Goal: Task Accomplishment & Management: Complete application form

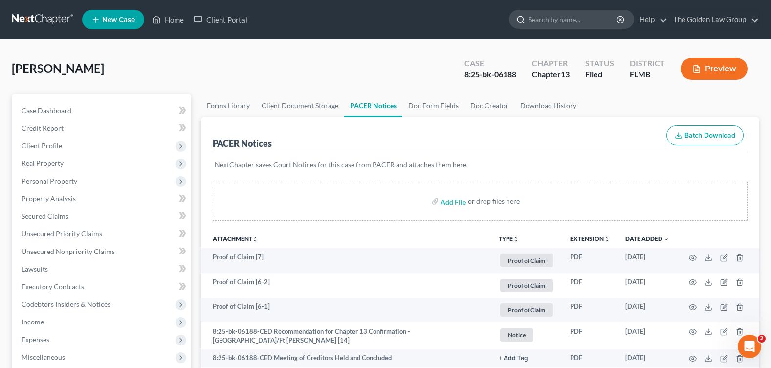
click at [533, 22] on input "search" at bounding box center [573, 19] width 89 height 18
type input "[PERSON_NAME]"
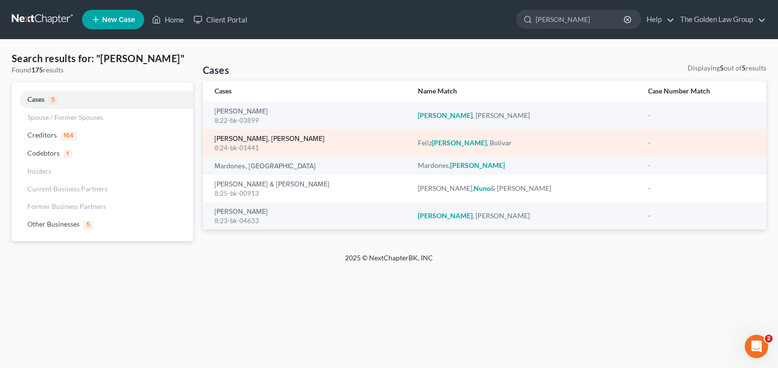
click at [222, 138] on link "[PERSON_NAME], [PERSON_NAME]" at bounding box center [270, 138] width 110 height 7
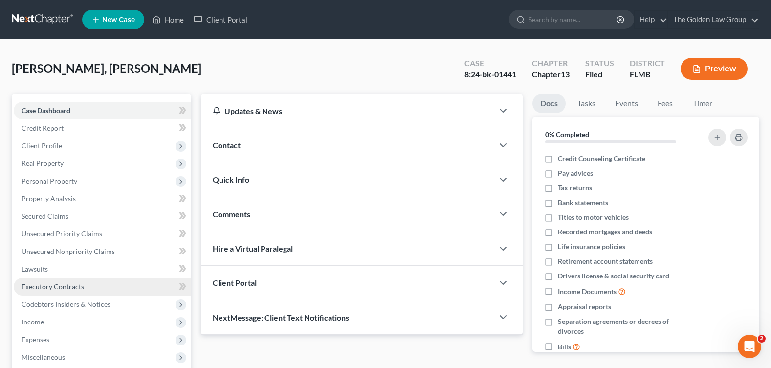
scroll to position [147, 0]
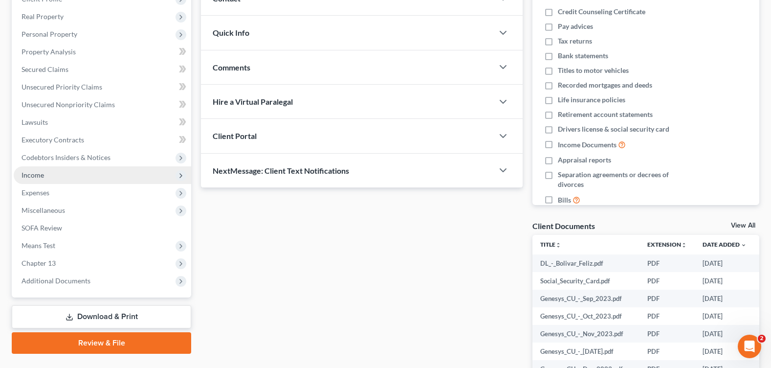
click at [55, 171] on span "Income" at bounding box center [102, 175] width 177 height 18
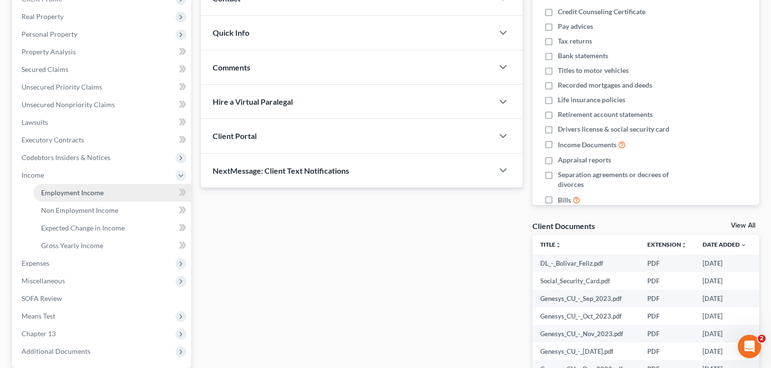
click at [113, 189] on link "Employment Income" at bounding box center [112, 193] width 158 height 18
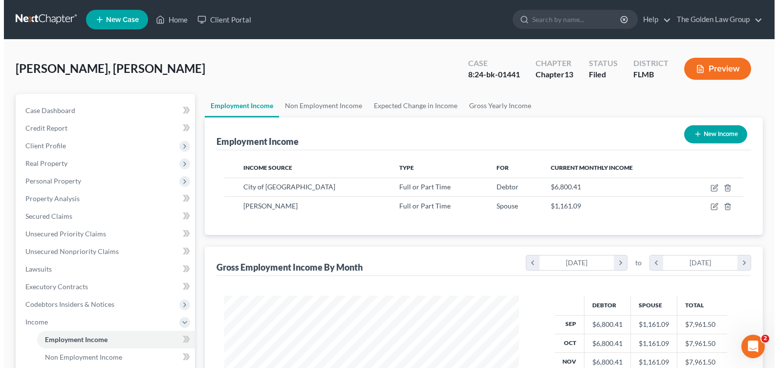
scroll to position [176, 314]
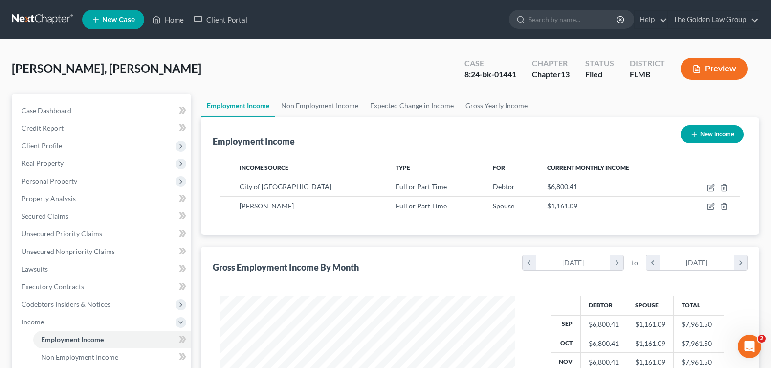
click at [351, 70] on div "[PERSON_NAME], [PERSON_NAME] Upgraded Case 8:24-bk-01441 Chapter Chapter 13 Sta…" at bounding box center [386, 72] width 748 height 43
click at [711, 187] on icon "button" at bounding box center [711, 186] width 4 height 4
select select "0"
select select "9"
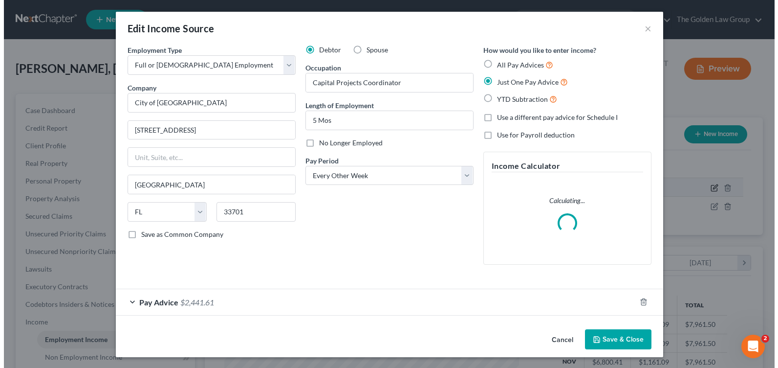
scroll to position [176, 318]
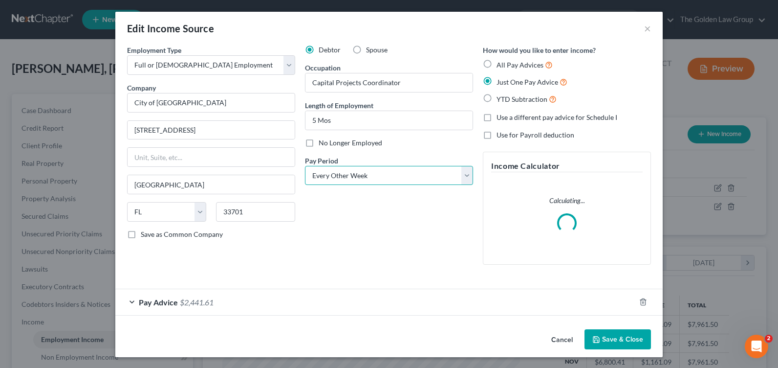
click at [372, 183] on select "Select Monthly Twice Monthly Every Other Week Weekly" at bounding box center [389, 176] width 168 height 20
select select "0"
click at [305, 166] on select "Select Monthly Twice Monthly Every Other Week Weekly" at bounding box center [389, 176] width 168 height 20
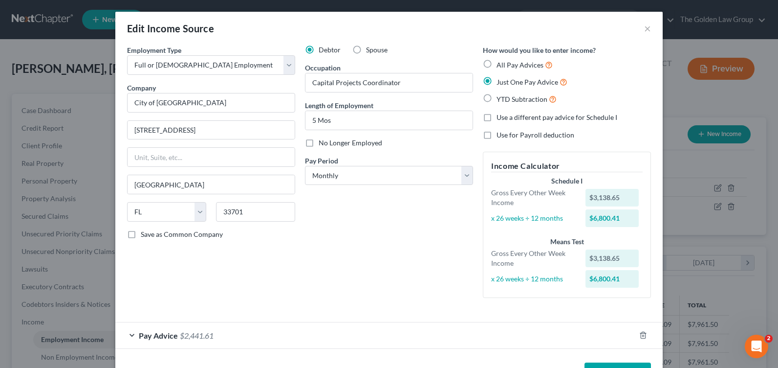
click at [128, 336] on div "Pay Advice $2,441.61" at bounding box center [375, 335] width 520 height 26
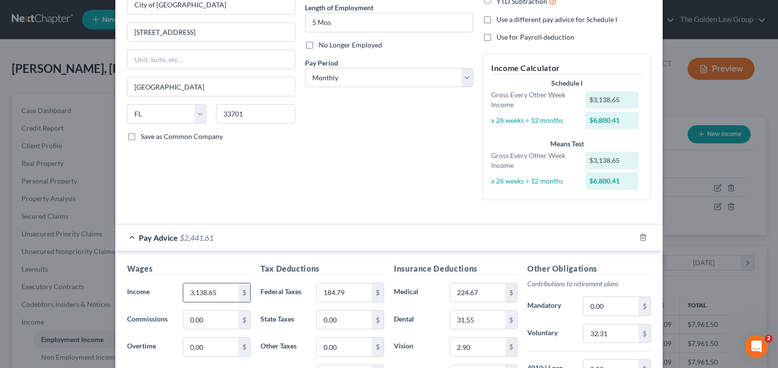
click at [221, 294] on input "3,138.65" at bounding box center [210, 292] width 55 height 19
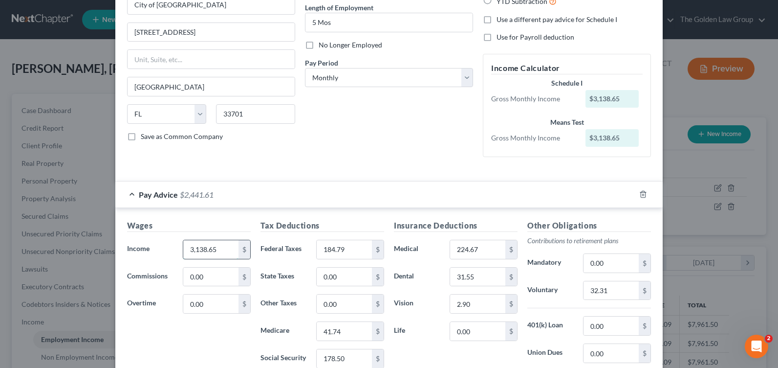
click at [196, 250] on input "3,138.65" at bounding box center [210, 249] width 55 height 19
drag, startPoint x: 214, startPoint y: 249, endPoint x: 177, endPoint y: 248, distance: 36.2
click at [178, 248] on div "3,138.65 $" at bounding box center [217, 250] width 78 height 20
type input "7,182.48"
click at [325, 254] on input "184.79" at bounding box center [344, 249] width 55 height 19
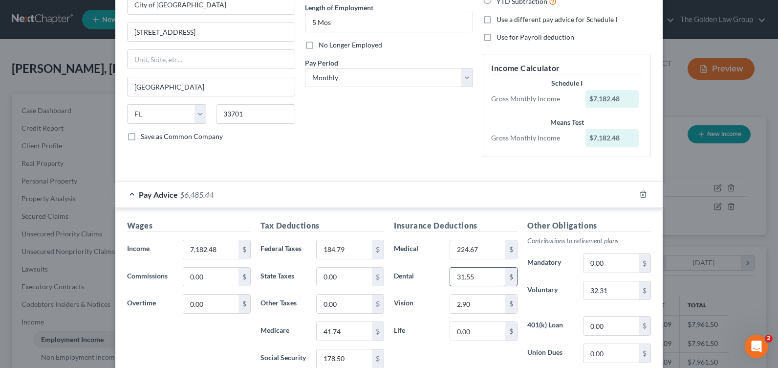
click at [468, 281] on input "31.55" at bounding box center [477, 276] width 55 height 19
type input "67.89"
click at [597, 293] on input "32.31" at bounding box center [611, 290] width 55 height 19
type input "113.33"
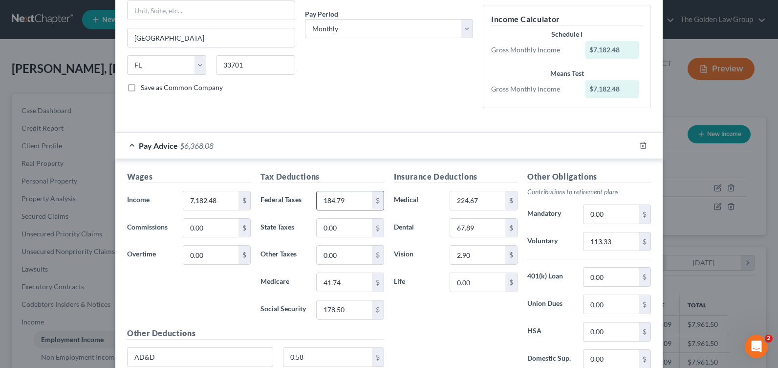
click at [337, 199] on input "184.79" at bounding box center [344, 200] width 55 height 19
click at [460, 197] on input "224.67" at bounding box center [477, 200] width 55 height 19
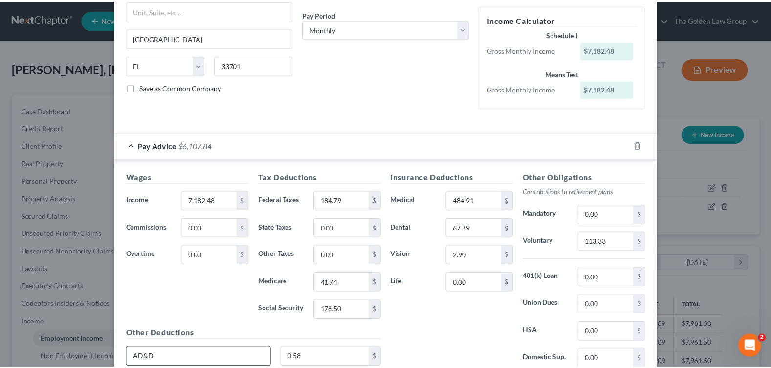
scroll to position [230, 0]
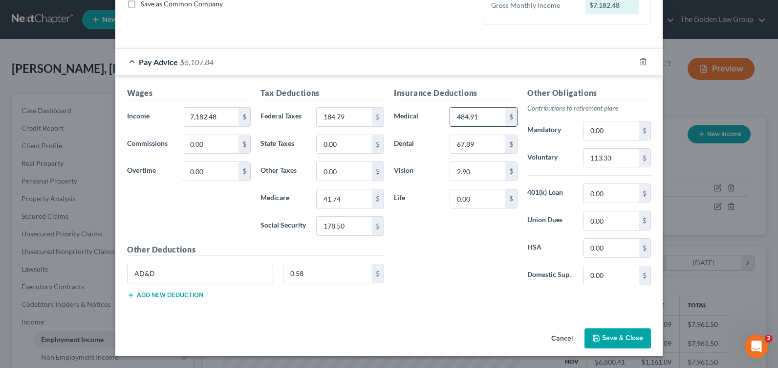
click at [470, 116] on input "484.91" at bounding box center [477, 117] width 55 height 19
drag, startPoint x: 486, startPoint y: 115, endPoint x: 439, endPoint y: 117, distance: 47.4
click at [439, 117] on div "Medical 484.91 $" at bounding box center [455, 117] width 133 height 20
type input "486.07"
click at [483, 177] on input "2.90" at bounding box center [477, 171] width 55 height 19
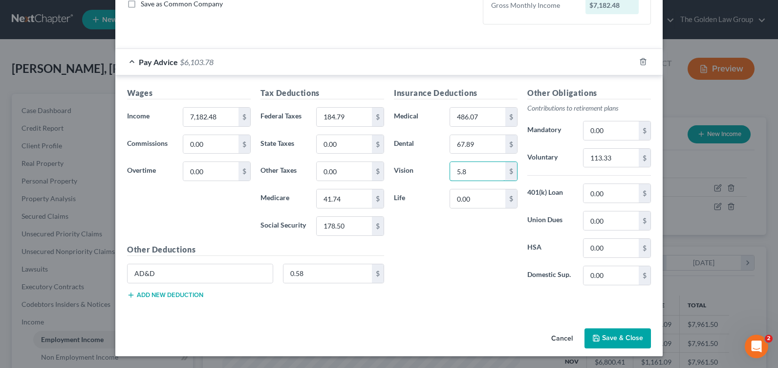
type input "5.8"
click at [337, 124] on input "184.79" at bounding box center [344, 117] width 55 height 19
type input "427.87"
click at [347, 222] on input "178.50" at bounding box center [344, 226] width 55 height 19
type input "408.13"
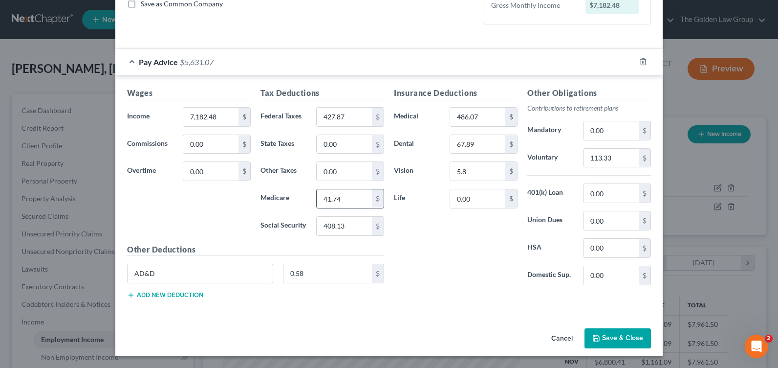
click at [350, 201] on input "41.74" at bounding box center [344, 198] width 55 height 19
type input "95.45"
drag, startPoint x: 161, startPoint y: 272, endPoint x: 120, endPoint y: 272, distance: 40.6
click at [122, 272] on div "AD&D" at bounding box center [200, 274] width 156 height 20
click at [454, 250] on div "Insurance Deductions Medical 486.07 $ Dental 67.89 $ Vision 5.8 $ Life 0.00 $" at bounding box center [455, 190] width 133 height 206
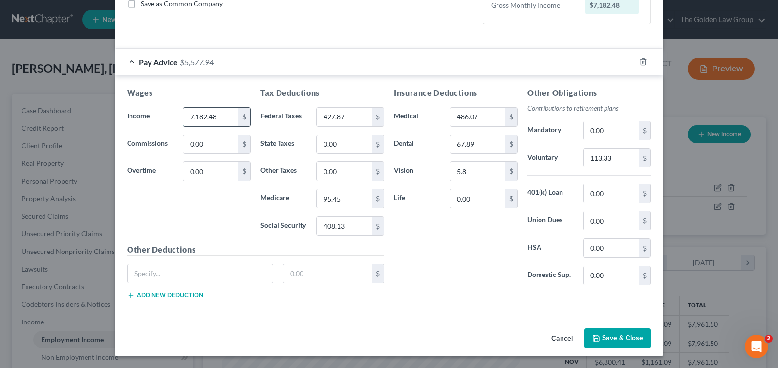
click at [215, 120] on input "7,182.48" at bounding box center [210, 117] width 55 height 19
type input "7,142.48"
click at [600, 342] on button "Save & Close" at bounding box center [618, 338] width 66 height 21
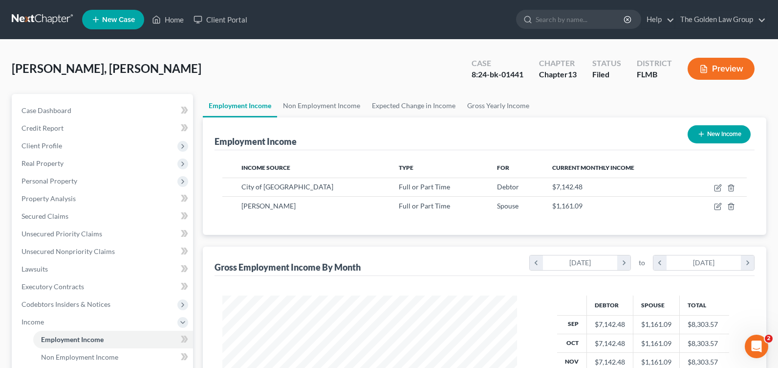
scroll to position [488746, 488606]
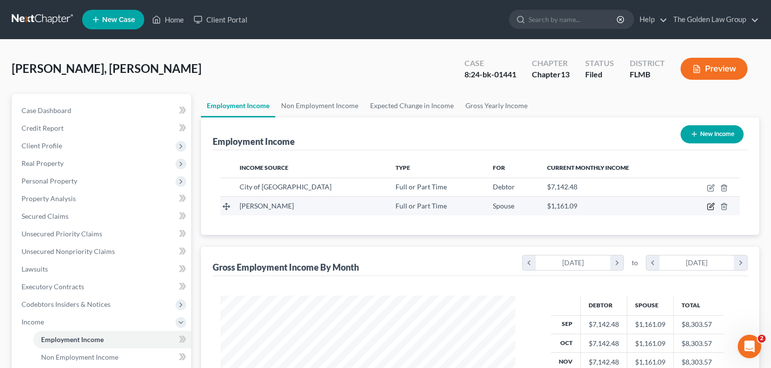
click at [712, 208] on icon "button" at bounding box center [711, 206] width 8 height 8
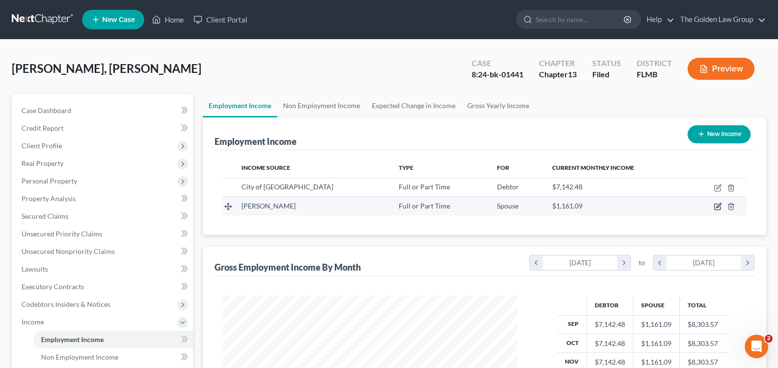
select select "0"
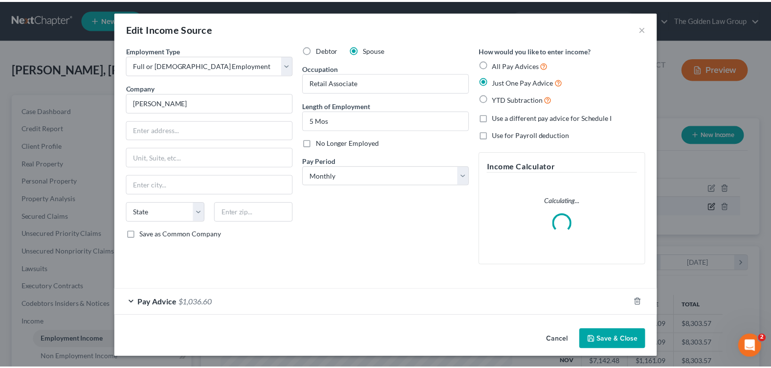
scroll to position [176, 318]
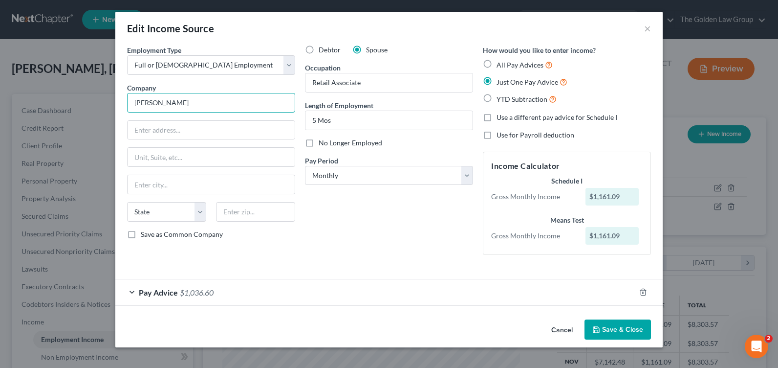
click at [202, 97] on input "[PERSON_NAME]" at bounding box center [211, 103] width 168 height 20
click at [391, 21] on div "Edit Income Source ×" at bounding box center [389, 28] width 548 height 33
click at [557, 331] on button "Cancel" at bounding box center [562, 330] width 37 height 20
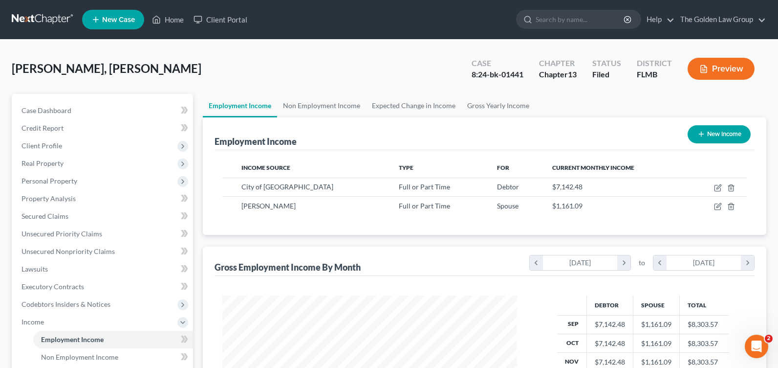
scroll to position [488746, 488606]
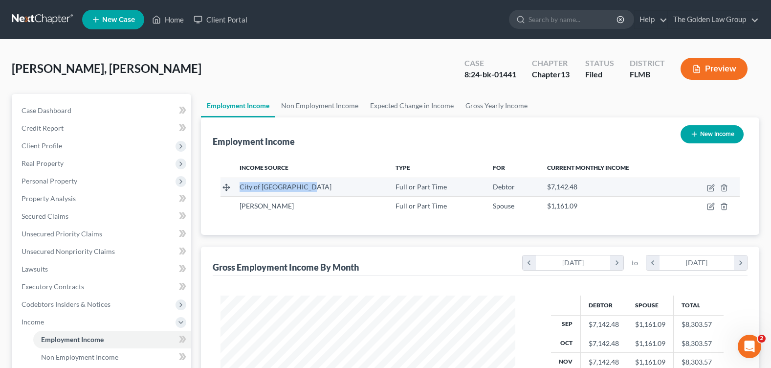
drag, startPoint x: 239, startPoint y: 182, endPoint x: 313, endPoint y: 183, distance: 73.8
click at [313, 183] on td "City of [GEOGRAPHIC_DATA]" at bounding box center [310, 186] width 156 height 19
copy span "City of [GEOGRAPHIC_DATA]"
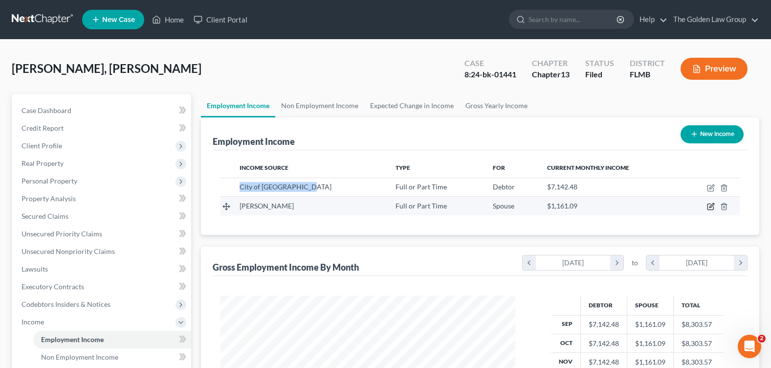
click at [710, 206] on icon "button" at bounding box center [711, 205] width 4 height 4
select select "0"
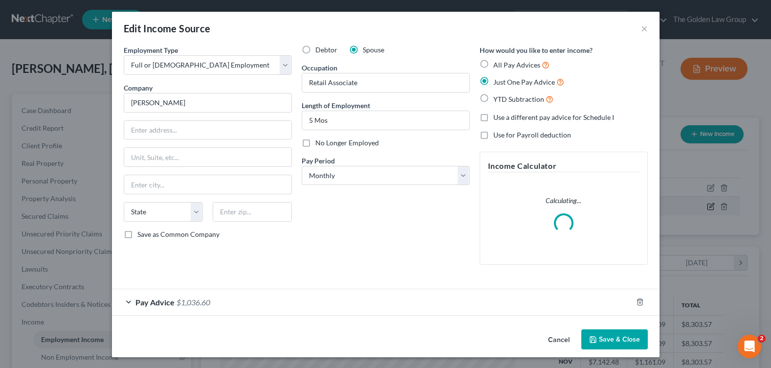
scroll to position [176, 318]
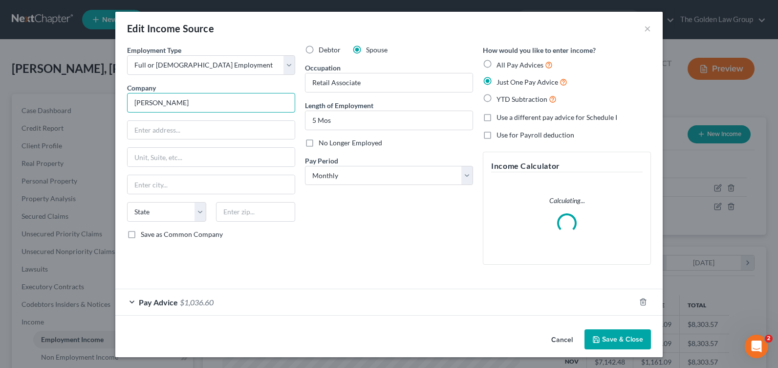
drag, startPoint x: 163, startPoint y: 99, endPoint x: 116, endPoint y: 104, distance: 47.6
click at [116, 104] on div "Employment Type * Select Full or [DEMOGRAPHIC_DATA] Employment Self Employment …" at bounding box center [389, 185] width 548 height 280
paste input "City of [GEOGRAPHIC_DATA]"
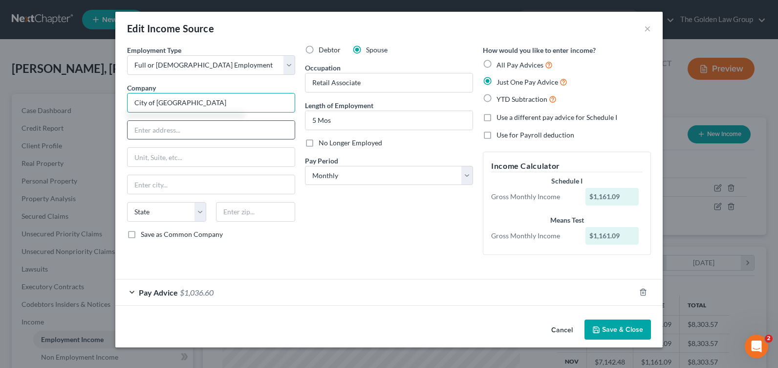
type input "City of [GEOGRAPHIC_DATA]"
click at [181, 130] on input "text" at bounding box center [211, 130] width 167 height 19
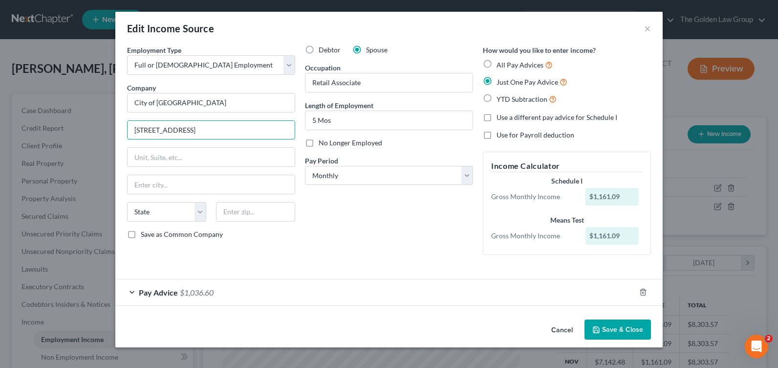
type input "[STREET_ADDRESS]"
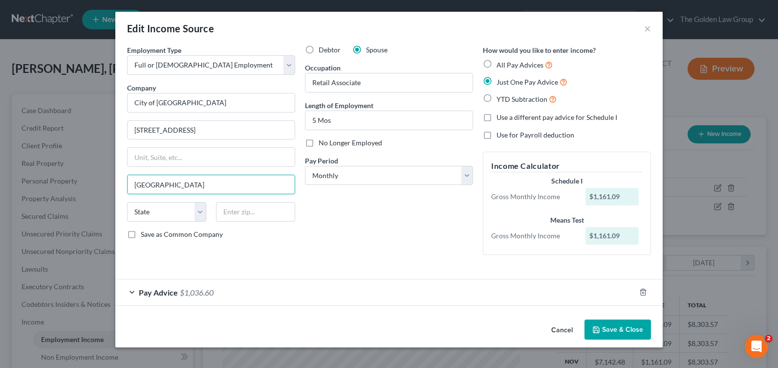
type input "[GEOGRAPHIC_DATA]"
select select "9"
type input "33710"
type input "[GEOGRAPHIC_DATA]"
drag, startPoint x: 335, startPoint y: 127, endPoint x: 308, endPoint y: 121, distance: 27.4
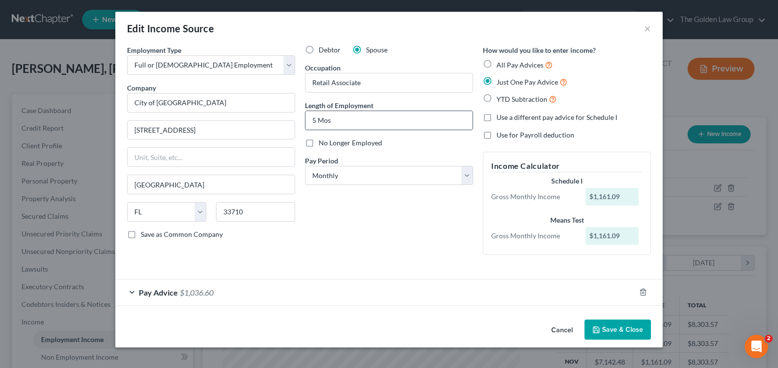
click at [308, 121] on input "5 Mos" at bounding box center [389, 120] width 167 height 19
type input "3 Mos."
click at [608, 329] on button "Save & Close" at bounding box center [618, 329] width 66 height 21
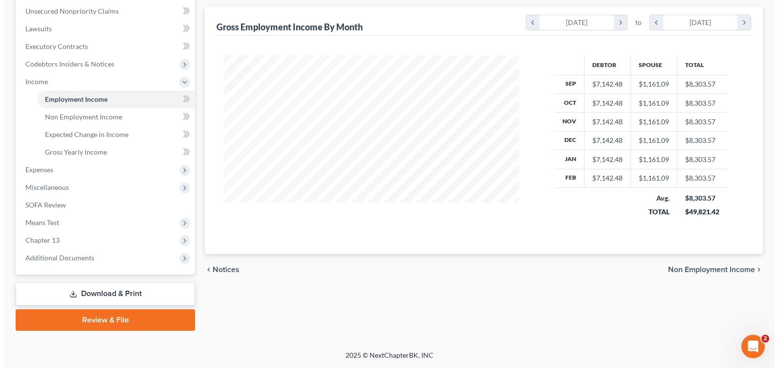
scroll to position [142, 0]
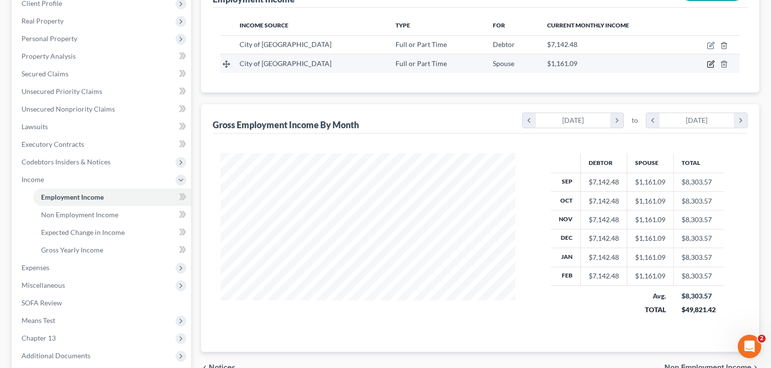
click at [710, 63] on icon "button" at bounding box center [711, 64] width 8 height 8
select select "0"
select select "9"
select select "0"
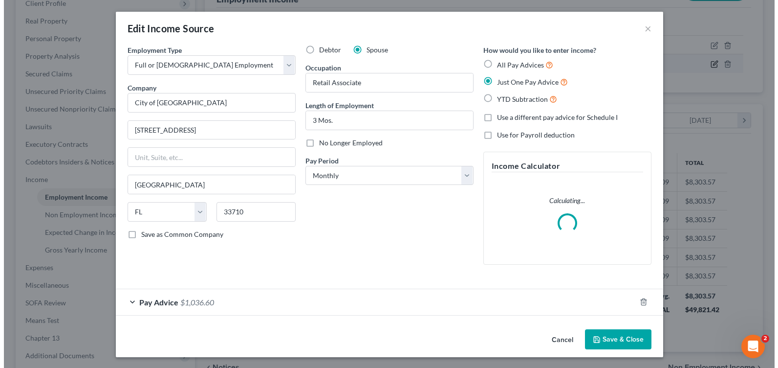
scroll to position [176, 318]
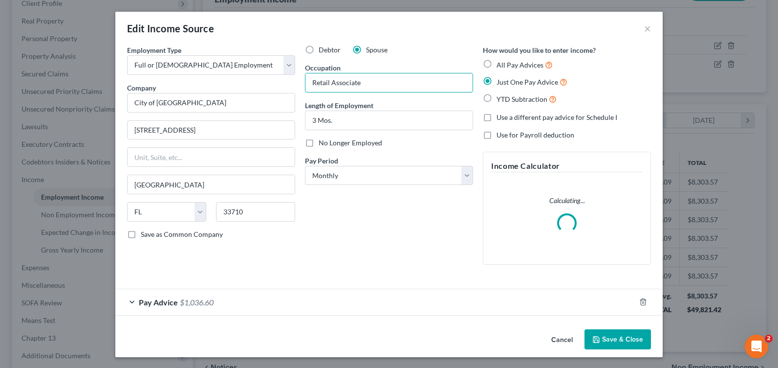
drag, startPoint x: 412, startPoint y: 87, endPoint x: 294, endPoint y: 89, distance: 117.4
click at [294, 89] on div "Employment Type * Select Full or [DEMOGRAPHIC_DATA] Employment Self Employment …" at bounding box center [389, 163] width 534 height 236
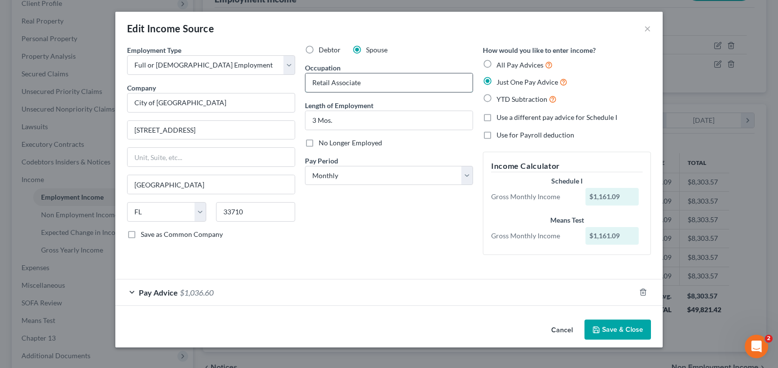
paste input "Police Records Technician"
type input "Police Records Technician"
click at [377, 215] on div "Debtor Spouse Occupation Police Records Technician Length of Employment 3 Mos. …" at bounding box center [389, 154] width 178 height 218
click at [134, 291] on div "Pay Advice $1,036.60" at bounding box center [375, 292] width 520 height 26
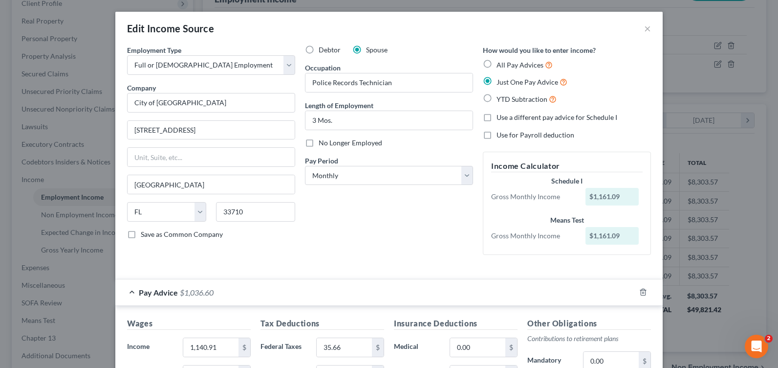
scroll to position [98, 0]
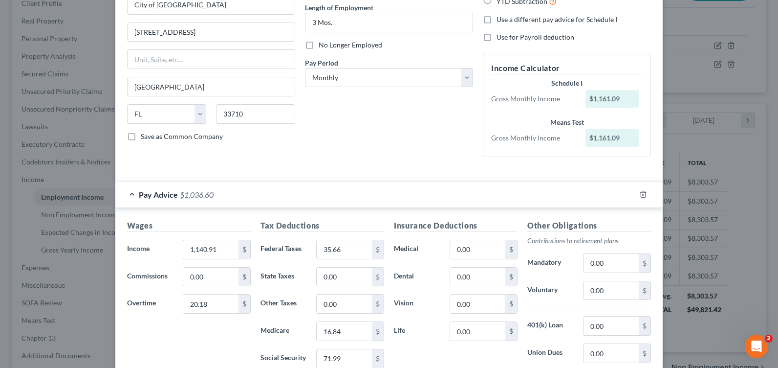
click at [130, 192] on div "Pay Advice $1,036.60" at bounding box center [375, 194] width 520 height 26
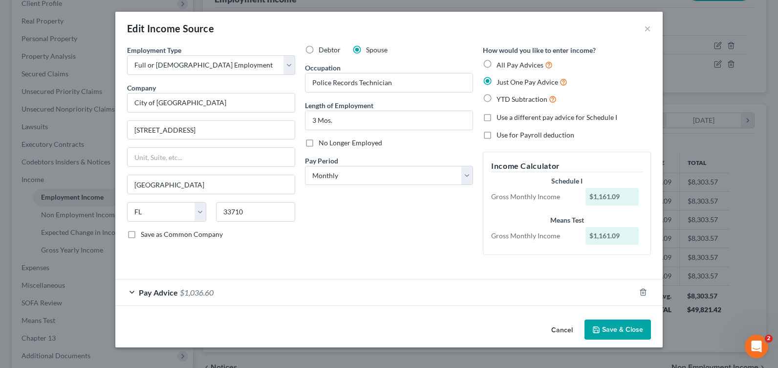
scroll to position [0, 0]
click at [377, 176] on select "Select Monthly Twice Monthly Every Other Week Weekly" at bounding box center [389, 176] width 168 height 20
select select "2"
click at [305, 166] on select "Select Monthly Twice Monthly Every Other Week Weekly" at bounding box center [389, 176] width 168 height 20
click at [350, 249] on div "Debtor Spouse Occupation Police Records Technician Length of Employment 3 Mos. …" at bounding box center [389, 154] width 178 height 218
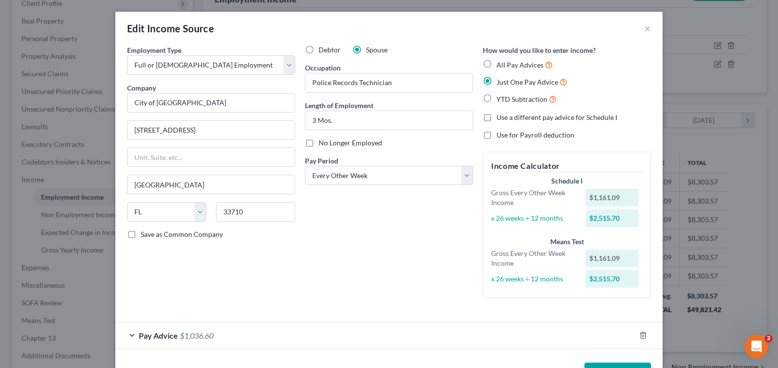
click at [497, 66] on label "All Pay Advices" at bounding box center [525, 64] width 56 height 11
click at [501, 66] on input "All Pay Advices" at bounding box center [504, 62] width 6 height 6
radio input "true"
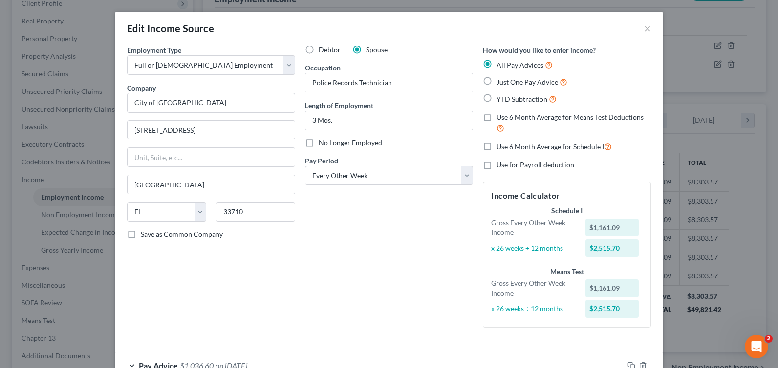
click at [497, 118] on label "Use 6 Month Average for Means Test Deductions" at bounding box center [574, 122] width 154 height 21
click at [501, 118] on input "Use 6 Month Average for Means Test Deductions" at bounding box center [504, 115] width 6 height 6
click at [497, 123] on label "Use 6 Month Average for Means Test Deductions" at bounding box center [574, 122] width 154 height 21
click at [501, 119] on input "Use 6 Month Average for Means Test Deductions" at bounding box center [504, 115] width 6 height 6
checkbox input "false"
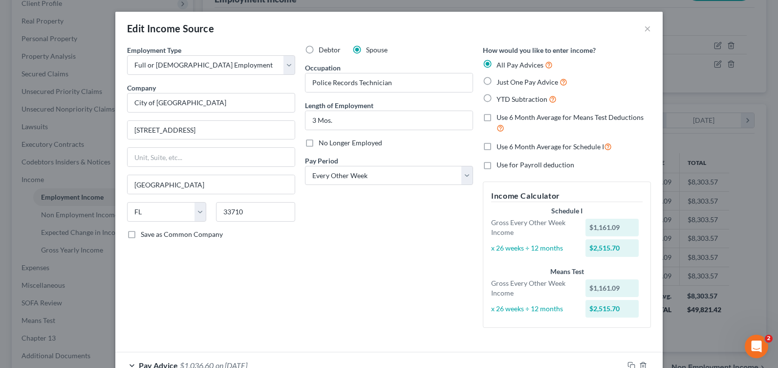
click at [497, 150] on label "Use 6 Month Average for Schedule I" at bounding box center [554, 146] width 115 height 11
click at [501, 147] on input "Use 6 Month Average for Schedule I" at bounding box center [504, 144] width 6 height 6
checkbox input "true"
click at [415, 224] on div "Debtor Spouse Occupation Police Records Technician Length of Employment 3 Mos. …" at bounding box center [389, 190] width 178 height 290
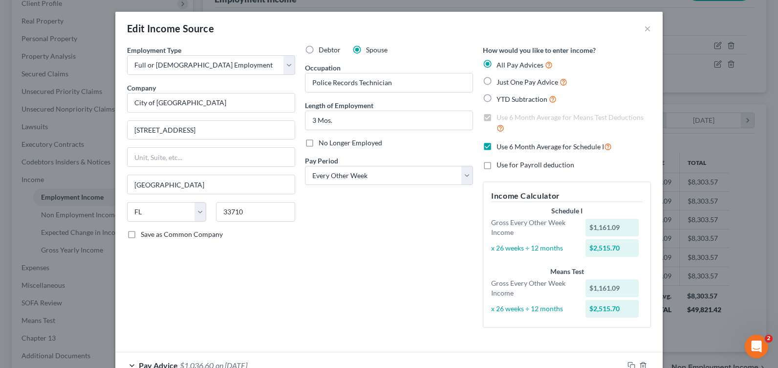
scroll to position [65, 0]
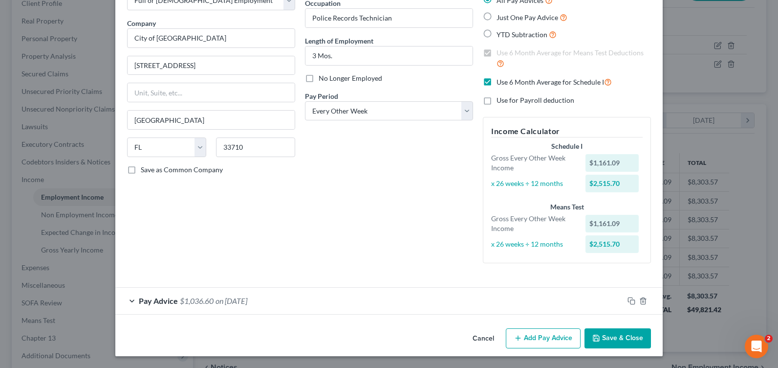
click at [125, 301] on div "Pay Advice $1,036.60 on [DATE]" at bounding box center [369, 300] width 508 height 26
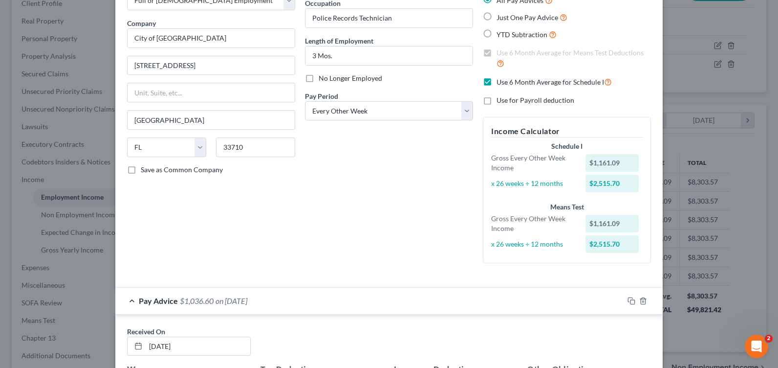
scroll to position [162, 0]
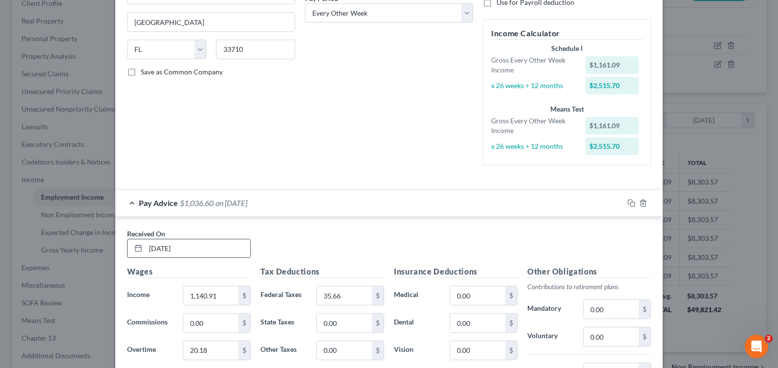
drag, startPoint x: 143, startPoint y: 246, endPoint x: 205, endPoint y: 248, distance: 62.1
click at [205, 248] on input "[DATE]" at bounding box center [198, 248] width 105 height 19
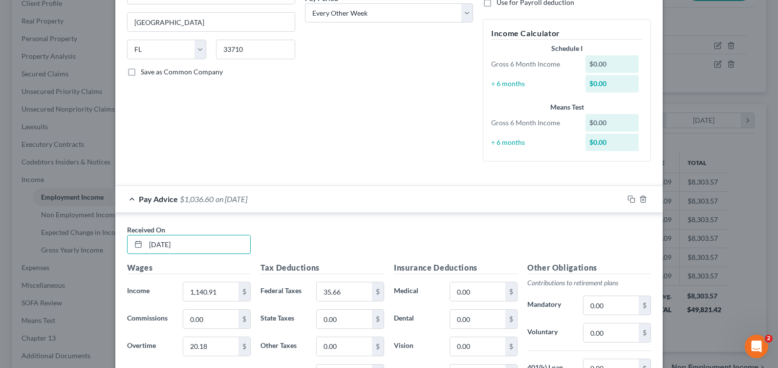
type input "[DATE]"
click at [294, 242] on div "Received On * [DATE]" at bounding box center [389, 243] width 534 height 38
click at [222, 283] on input "1,140.91" at bounding box center [210, 291] width 55 height 19
type input "1,800.8"
click at [335, 294] on input "35.66" at bounding box center [344, 291] width 55 height 19
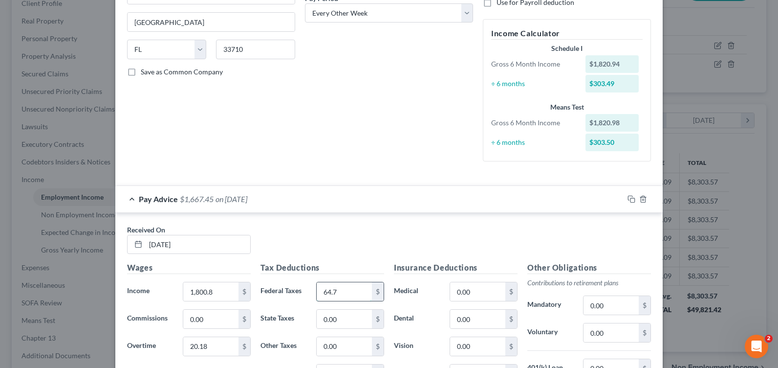
type input "64.7"
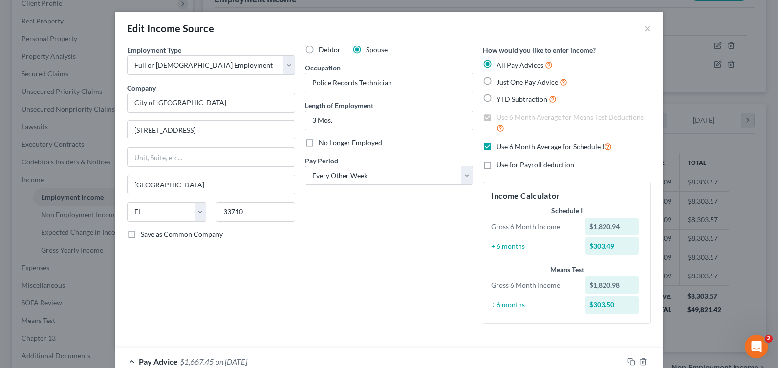
drag, startPoint x: 484, startPoint y: 81, endPoint x: 430, endPoint y: 146, distance: 84.5
click at [497, 81] on label "Just One Pay Advice" at bounding box center [532, 81] width 71 height 11
click at [501, 81] on input "Just One Pay Advice" at bounding box center [504, 79] width 6 height 6
radio input "true"
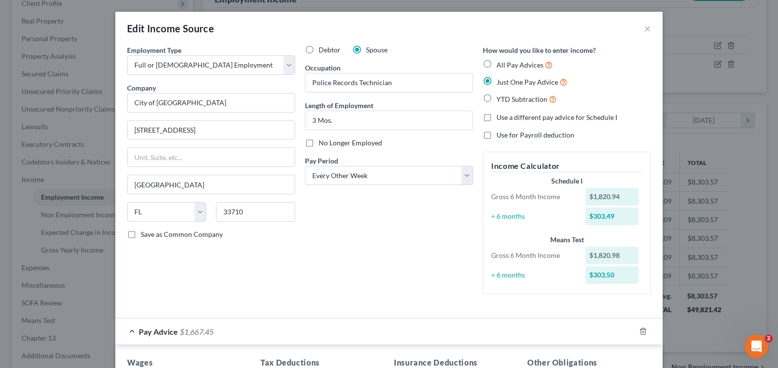
click at [362, 242] on div "Debtor Spouse Occupation Police Records Technician Length of Employment 3 Mos. …" at bounding box center [389, 173] width 178 height 257
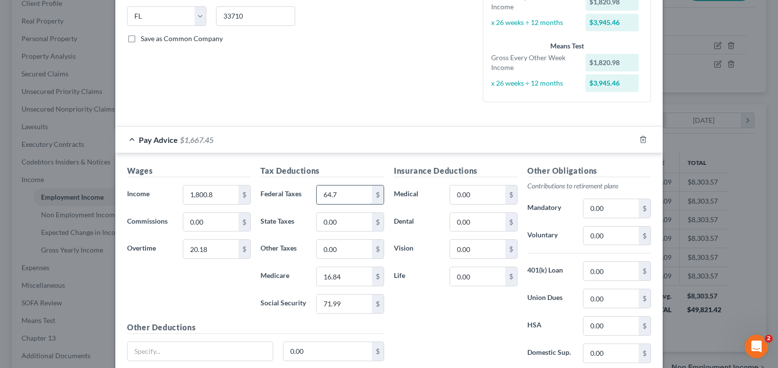
click at [332, 201] on input "64.7" at bounding box center [344, 194] width 55 height 19
click at [326, 278] on input "16.84" at bounding box center [344, 276] width 55 height 19
type input "26.11"
type input "111.63"
click at [472, 194] on input "0.00" at bounding box center [477, 194] width 55 height 19
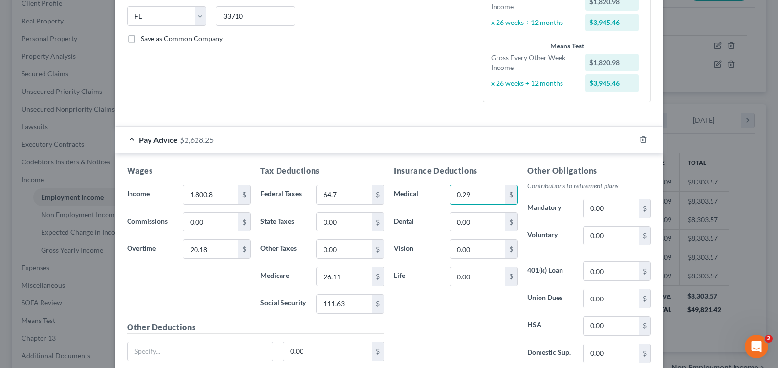
type input "0.29"
click at [329, 198] on input "64.7" at bounding box center [344, 194] width 55 height 19
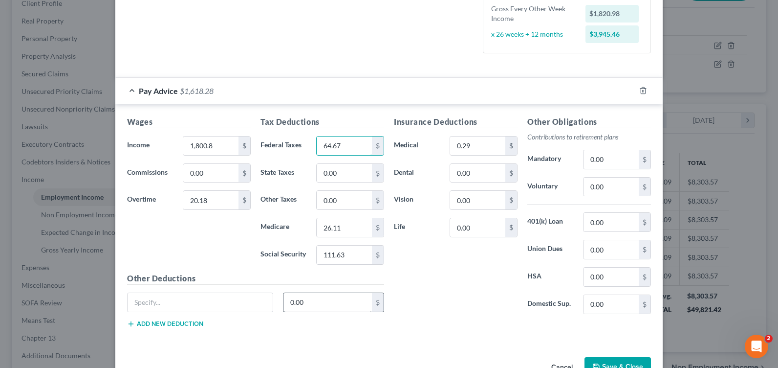
scroll to position [273, 0]
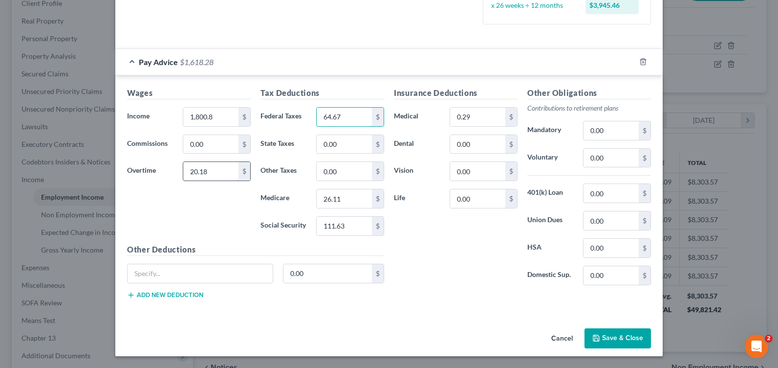
type input "64.67"
click at [613, 341] on button "Save & Close" at bounding box center [618, 338] width 66 height 21
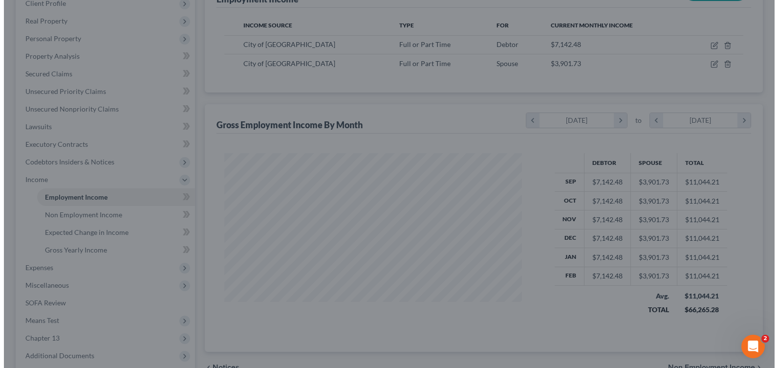
scroll to position [488746, 488606]
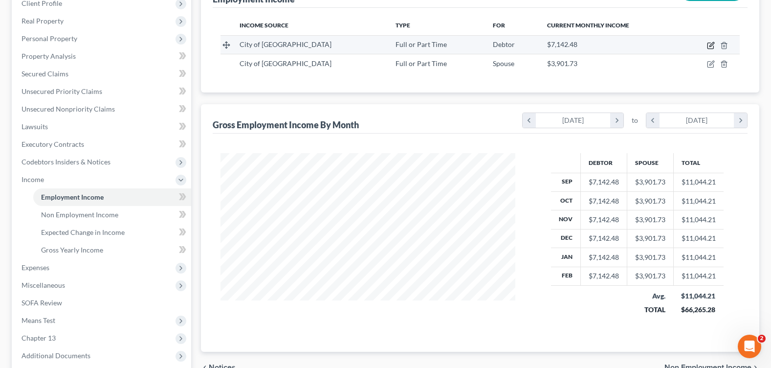
click at [710, 45] on icon "button" at bounding box center [711, 46] width 8 height 8
select select "0"
select select "9"
select select "0"
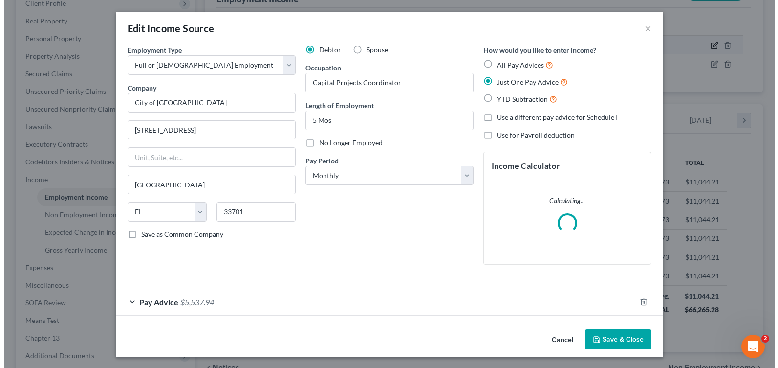
scroll to position [176, 318]
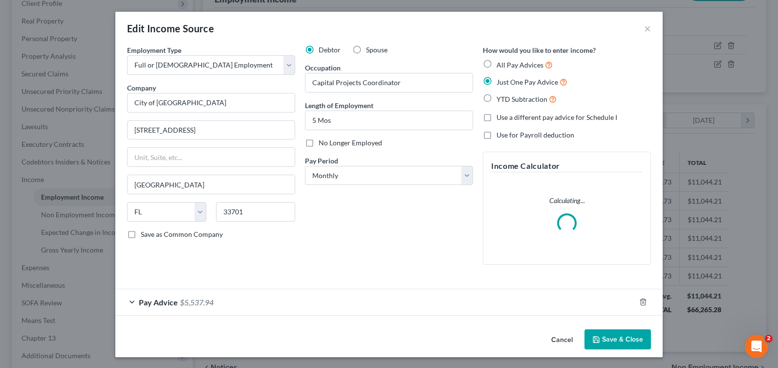
click at [379, 264] on div "Debtor Spouse Occupation Capital Projects Coordinator Length of Employment 5 Mo…" at bounding box center [389, 158] width 178 height 227
click at [124, 301] on div "Pay Advice $5,537.94" at bounding box center [375, 302] width 520 height 26
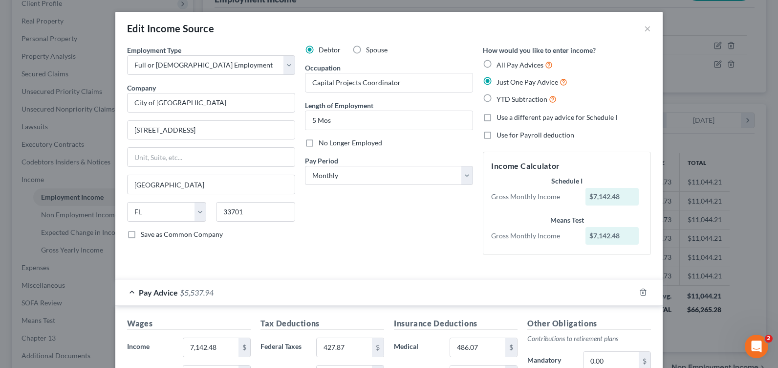
scroll to position [98, 0]
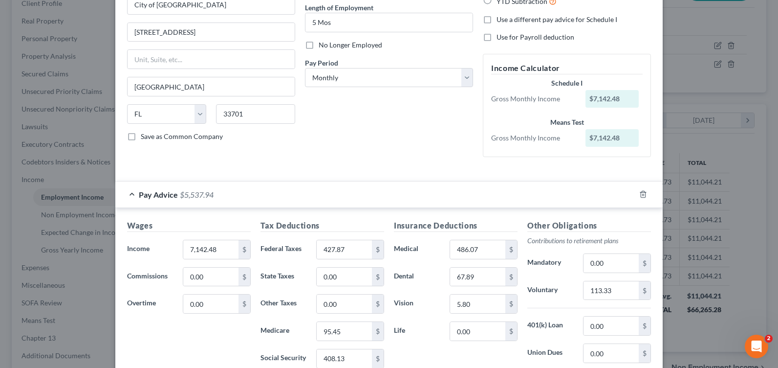
click at [387, 156] on div "Debtor Spouse Occupation Capital Projects Coordinator Length of Employment 5 Mo…" at bounding box center [389, 56] width 178 height 218
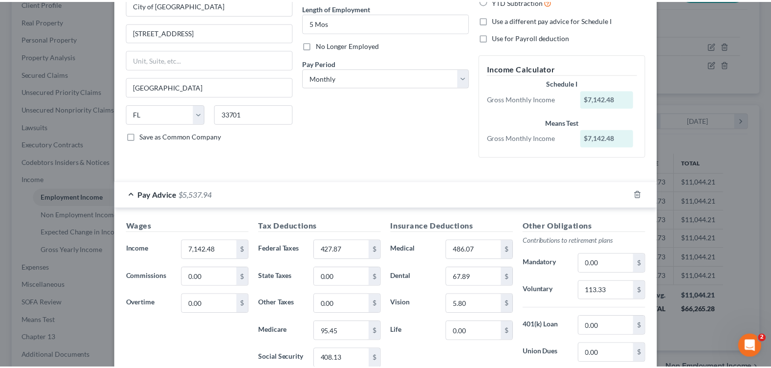
scroll to position [230, 0]
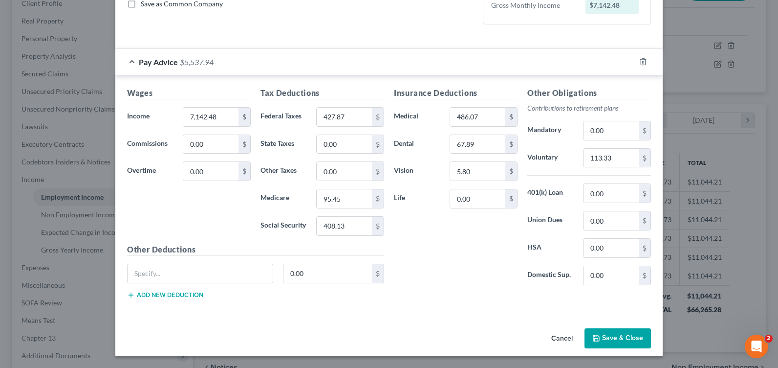
click at [628, 337] on button "Save & Close" at bounding box center [618, 338] width 66 height 21
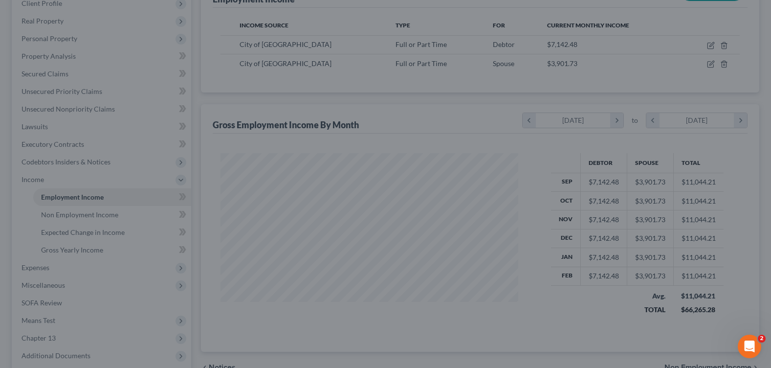
scroll to position [488746, 488606]
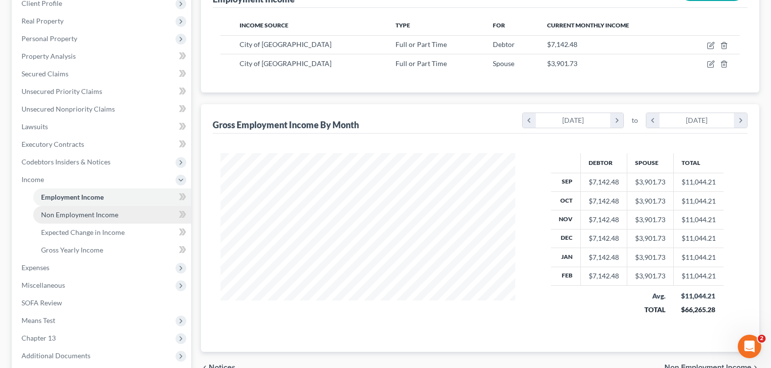
click at [92, 215] on span "Non Employment Income" at bounding box center [79, 214] width 77 height 8
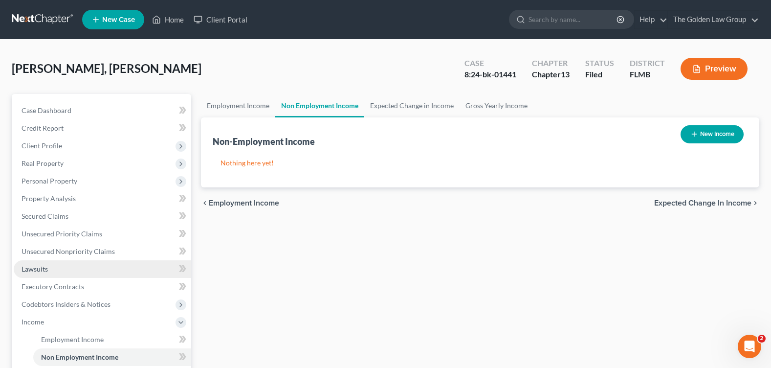
scroll to position [98, 0]
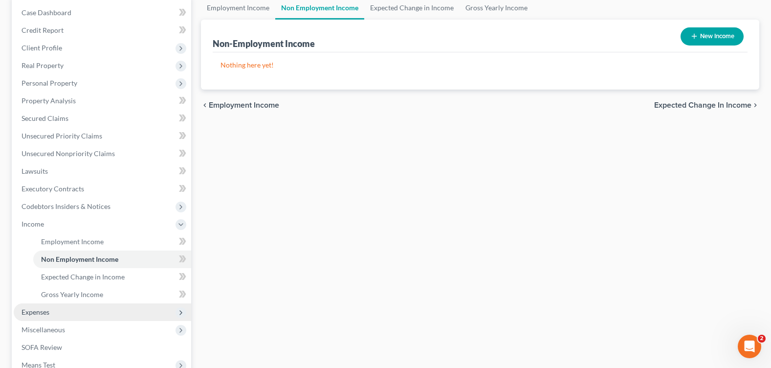
click at [55, 306] on span "Expenses" at bounding box center [102, 312] width 177 height 18
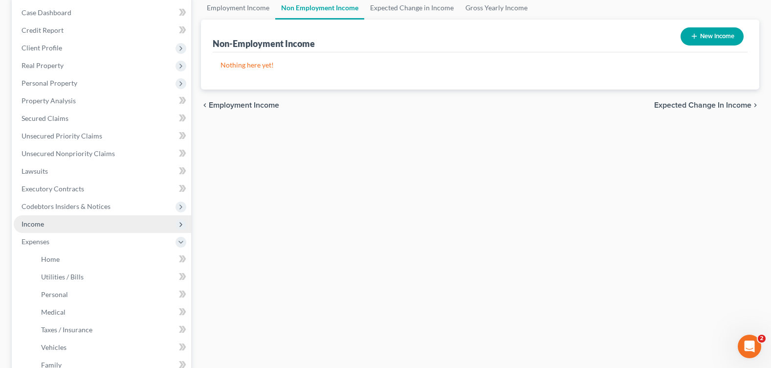
click at [45, 222] on span "Income" at bounding box center [102, 224] width 177 height 18
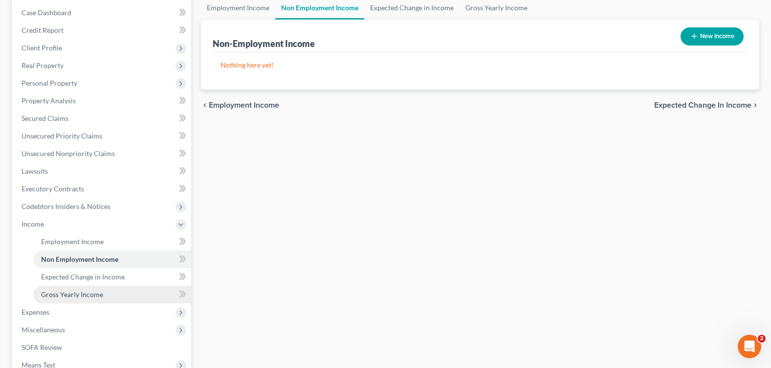
click at [61, 292] on span "Gross Yearly Income" at bounding box center [72, 294] width 62 height 8
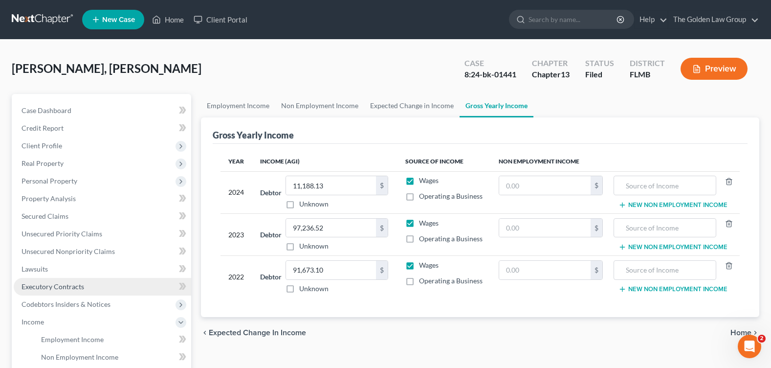
click at [112, 291] on link "Executory Contracts" at bounding box center [102, 287] width 177 height 18
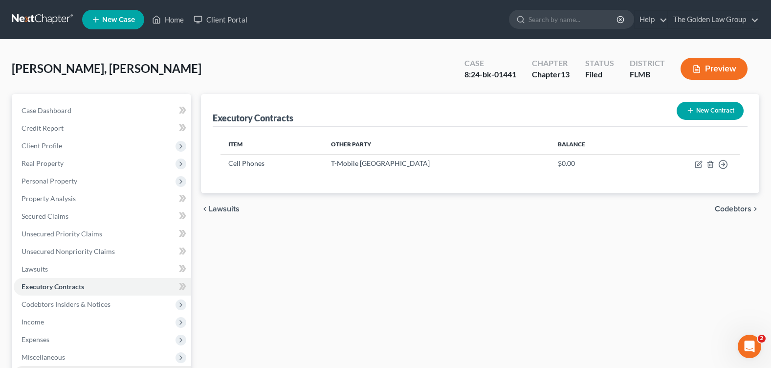
scroll to position [98, 0]
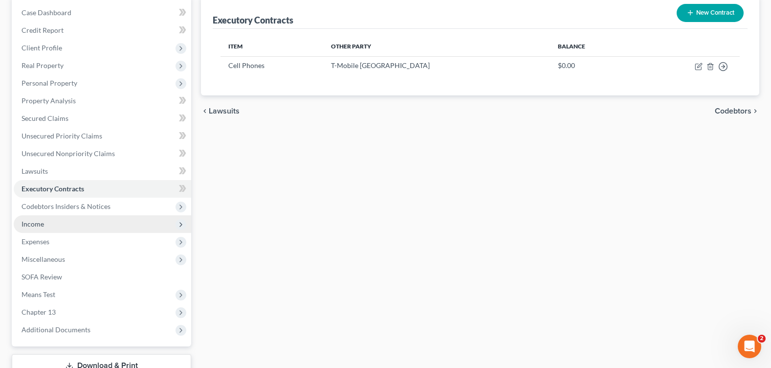
click at [61, 227] on span "Income" at bounding box center [102, 224] width 177 height 18
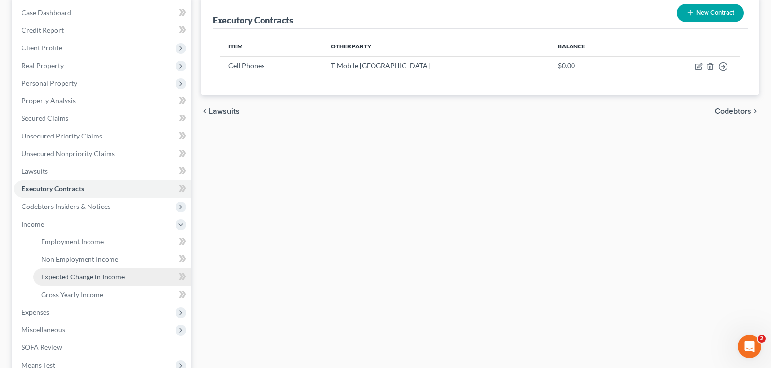
click at [84, 277] on span "Expected Change in Income" at bounding box center [83, 276] width 84 height 8
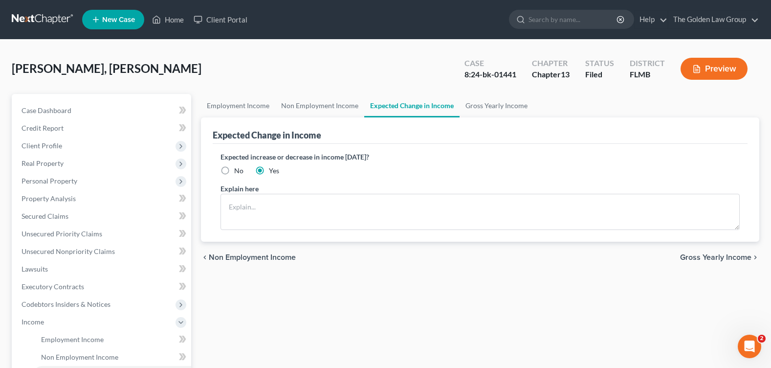
click at [234, 169] on label "No" at bounding box center [238, 171] width 9 height 10
click at [238, 169] on input "No" at bounding box center [241, 169] width 6 height 6
radio input "true"
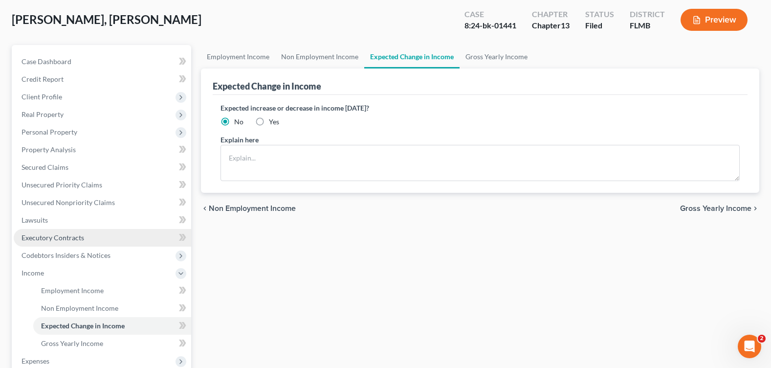
scroll to position [98, 0]
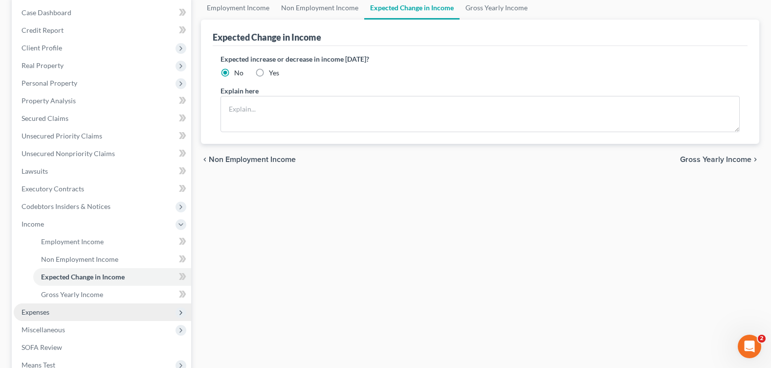
click at [77, 313] on span "Expenses" at bounding box center [102, 312] width 177 height 18
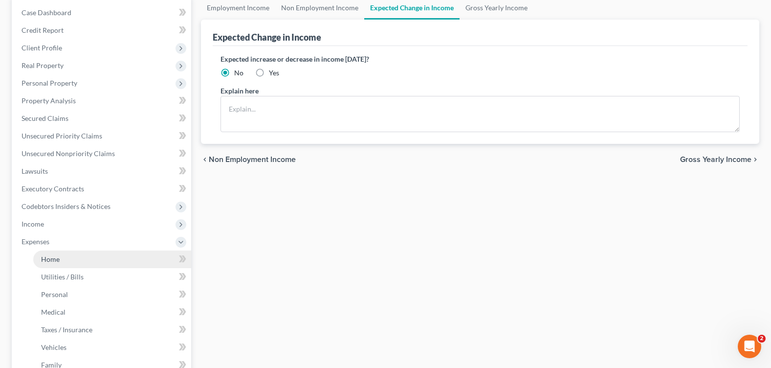
click at [75, 258] on link "Home" at bounding box center [112, 259] width 158 height 18
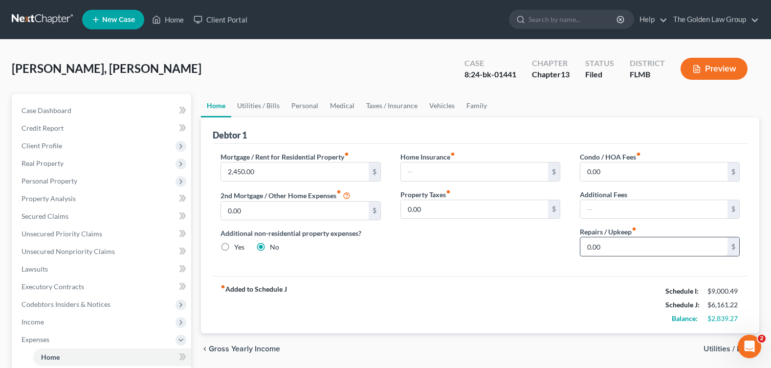
click at [607, 248] on input "0.00" at bounding box center [653, 246] width 147 height 19
click at [505, 241] on div "Home Insurance fiber_manual_record $ Property Taxes fiber_manual_record 0.00 $" at bounding box center [480, 208] width 179 height 112
click at [41, 287] on span "Executory Contracts" at bounding box center [53, 286] width 63 height 8
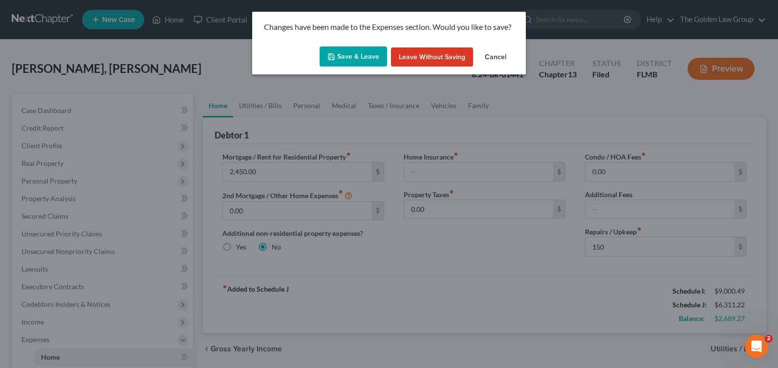
click at [347, 56] on button "Save & Leave" at bounding box center [353, 56] width 67 height 21
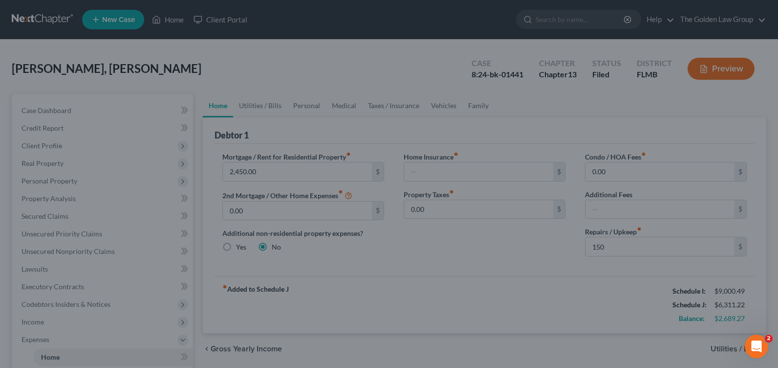
type input "150.00"
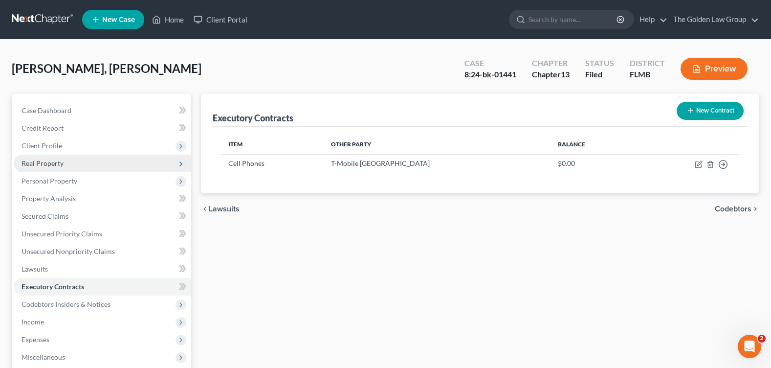
click at [51, 164] on span "Real Property" at bounding box center [43, 163] width 42 height 8
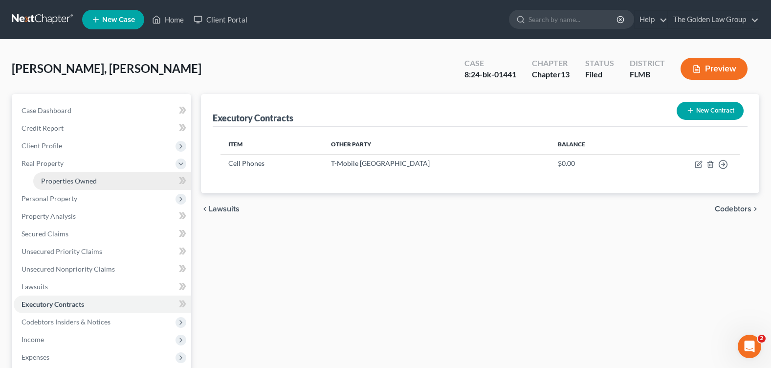
click at [64, 181] on span "Properties Owned" at bounding box center [69, 181] width 56 height 8
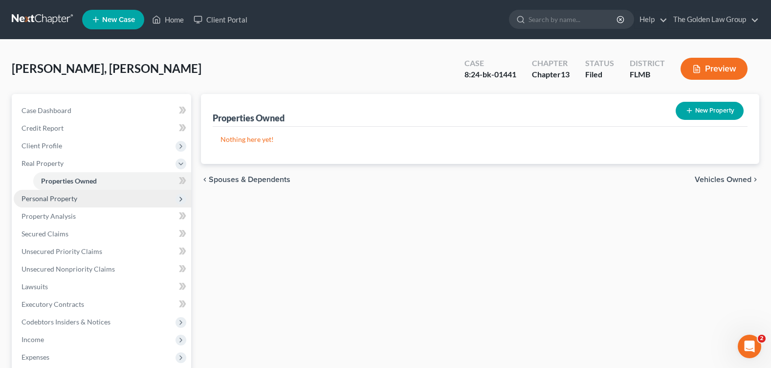
click at [62, 196] on span "Personal Property" at bounding box center [50, 198] width 56 height 8
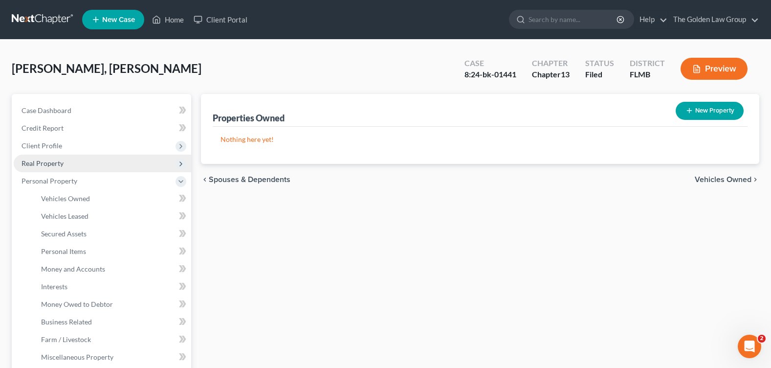
click at [58, 164] on span "Real Property" at bounding box center [43, 163] width 42 height 8
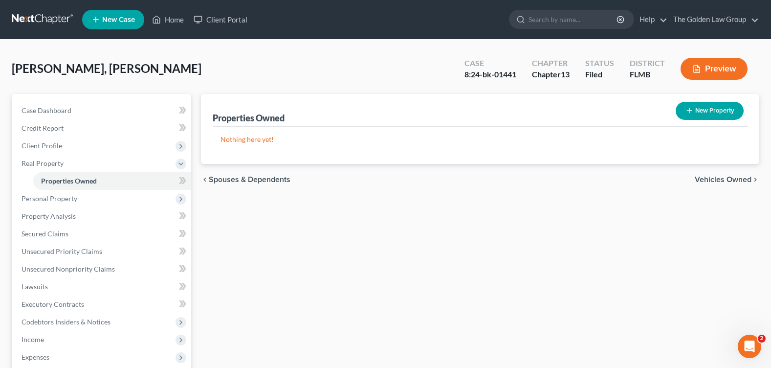
scroll to position [49, 0]
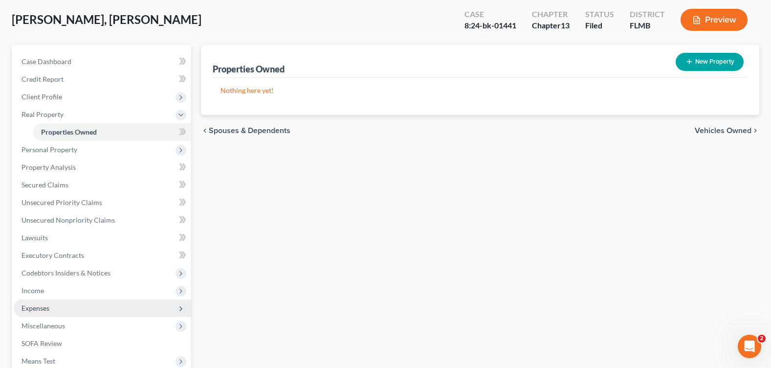
click at [49, 308] on span "Expenses" at bounding box center [36, 308] width 28 height 8
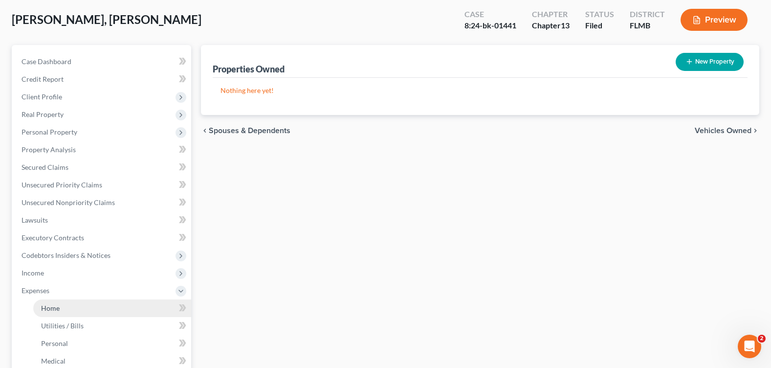
click at [66, 309] on link "Home" at bounding box center [112, 308] width 158 height 18
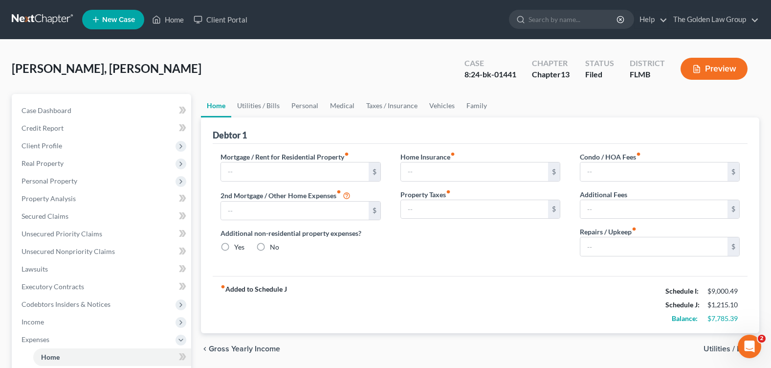
type input "2,450.00"
type input "0.00"
radio input "true"
type input "0.00"
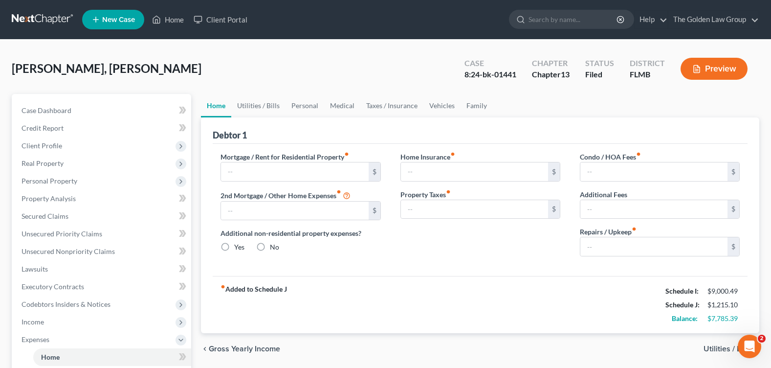
type input "150.00"
click at [628, 244] on input "150.00" at bounding box center [653, 246] width 147 height 19
click at [253, 109] on link "Utilities / Bills" at bounding box center [258, 105] width 54 height 23
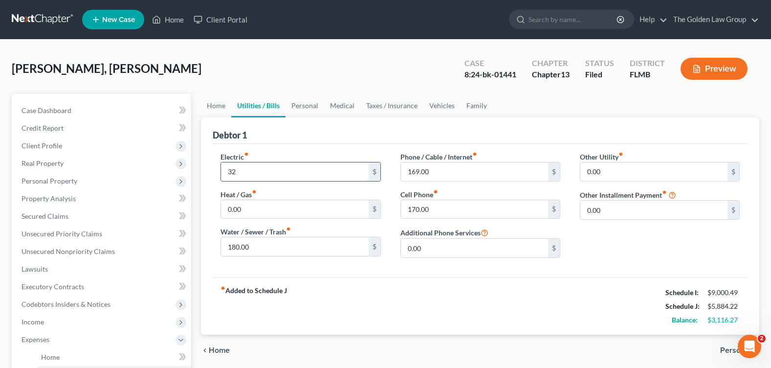
type input "325"
click at [309, 105] on link "Personal" at bounding box center [305, 105] width 39 height 23
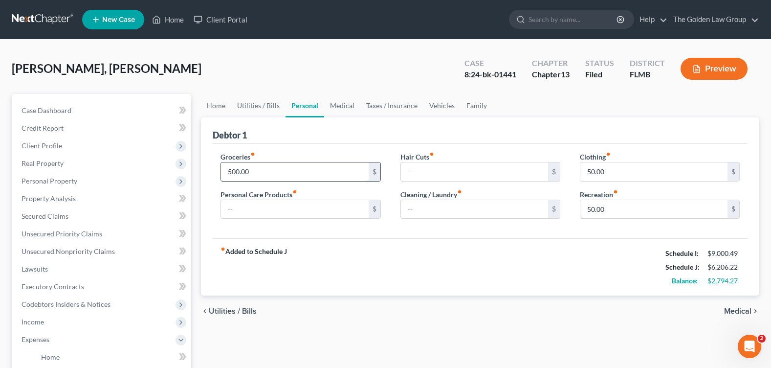
click at [265, 177] on input "500.00" at bounding box center [294, 171] width 147 height 19
type input "1,600"
click at [437, 170] on input "text" at bounding box center [474, 171] width 147 height 19
type input "100"
click at [323, 205] on input "text" at bounding box center [294, 209] width 147 height 19
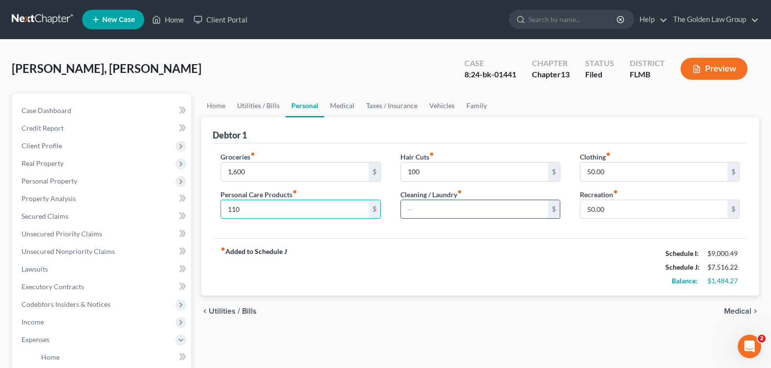
type input "110"
click at [496, 209] on input "text" at bounding box center [474, 209] width 147 height 19
type input "80"
click at [637, 209] on input "50.00" at bounding box center [653, 209] width 147 height 19
type input "125"
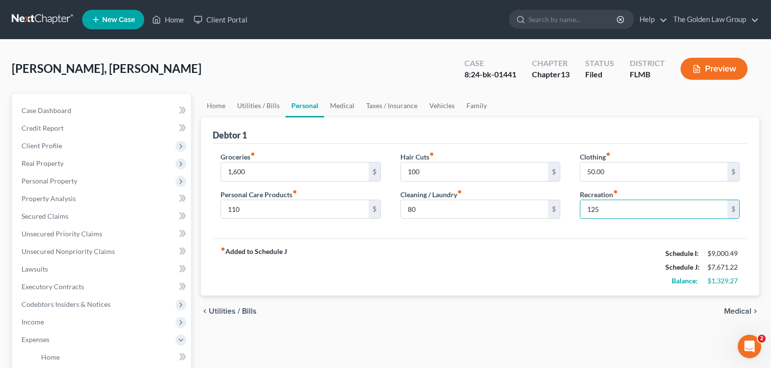
click at [655, 160] on div "Clothing fiber_manual_record 50.00 $" at bounding box center [660, 167] width 160 height 30
click at [648, 166] on input "50.00" at bounding box center [653, 171] width 147 height 19
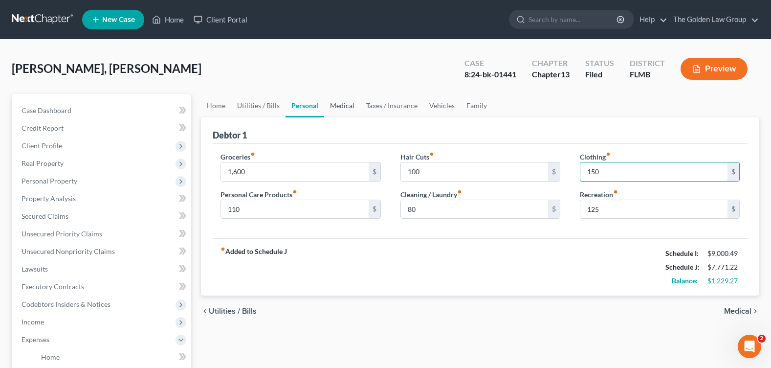
type input "150"
click at [341, 100] on link "Medical" at bounding box center [342, 105] width 36 height 23
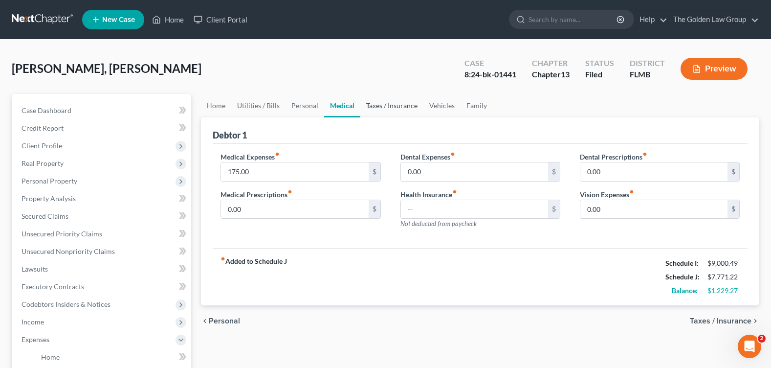
click at [376, 110] on link "Taxes / Insurance" at bounding box center [391, 105] width 63 height 23
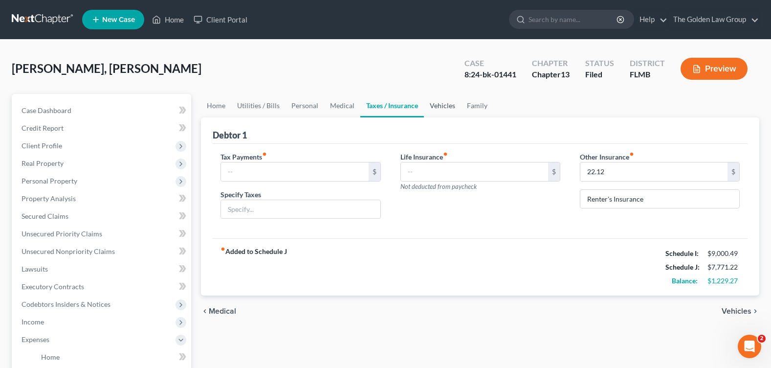
click at [446, 102] on link "Vehicles" at bounding box center [442, 105] width 37 height 23
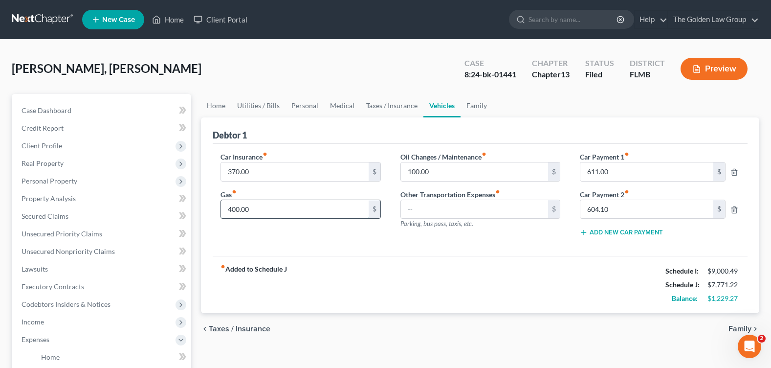
click at [263, 204] on input "400.00" at bounding box center [294, 209] width 147 height 19
type input "500"
click at [437, 174] on input "100.00" at bounding box center [474, 171] width 147 height 19
type input "150"
drag, startPoint x: 407, startPoint y: 274, endPoint x: 486, endPoint y: 127, distance: 166.7
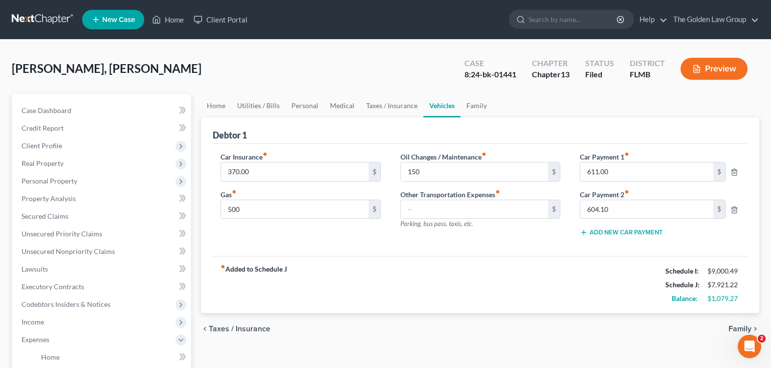
click at [407, 270] on div "fiber_manual_record Added to Schedule J Schedule I: $9,000.49 Schedule J: $7,92…" at bounding box center [480, 284] width 535 height 57
click at [473, 104] on link "Family" at bounding box center [477, 105] width 32 height 23
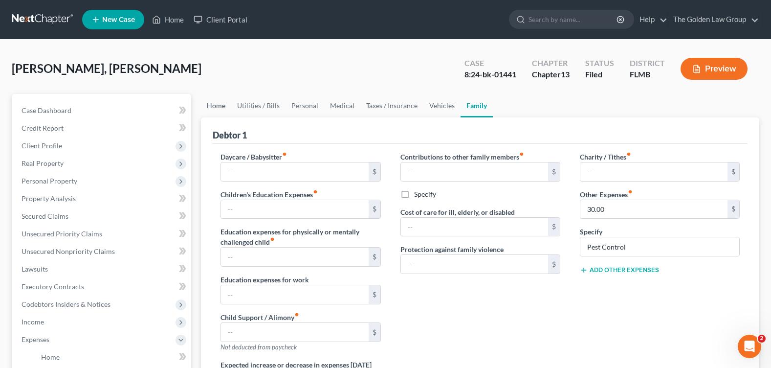
click at [210, 103] on link "Home" at bounding box center [216, 105] width 30 height 23
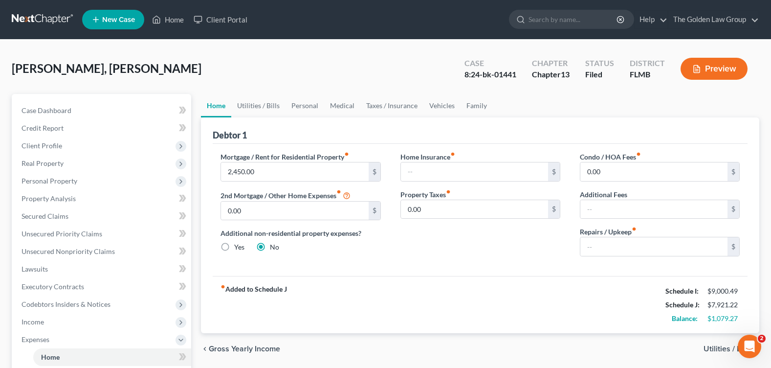
click at [479, 248] on div "Home Insurance fiber_manual_record $ Property Taxes fiber_manual_record 0.00 $" at bounding box center [480, 208] width 179 height 112
drag, startPoint x: 421, startPoint y: 269, endPoint x: 431, endPoint y: 265, distance: 10.7
click at [421, 269] on div "Mortgage / Rent for Residential Property fiber_manual_record 2,450.00 $ 2nd Mor…" at bounding box center [480, 210] width 535 height 132
click at [264, 104] on link "Utilities / Bills" at bounding box center [258, 105] width 54 height 23
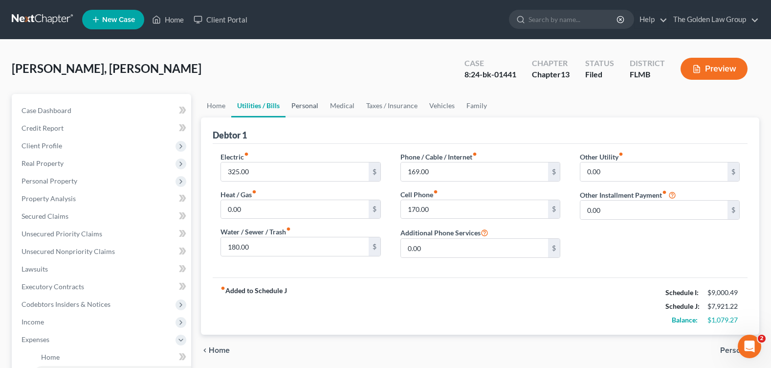
click at [301, 107] on link "Personal" at bounding box center [305, 105] width 39 height 23
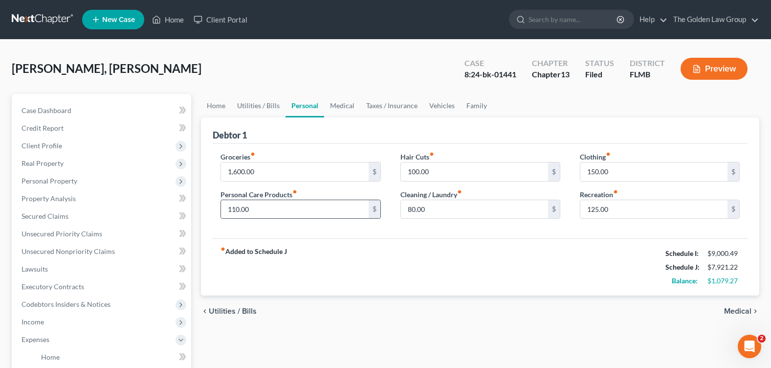
click at [379, 274] on div "fiber_manual_record Added to Schedule J Schedule I: $9,000.49 Schedule J: $7,92…" at bounding box center [480, 266] width 535 height 57
click at [345, 105] on link "Medical" at bounding box center [342, 105] width 36 height 23
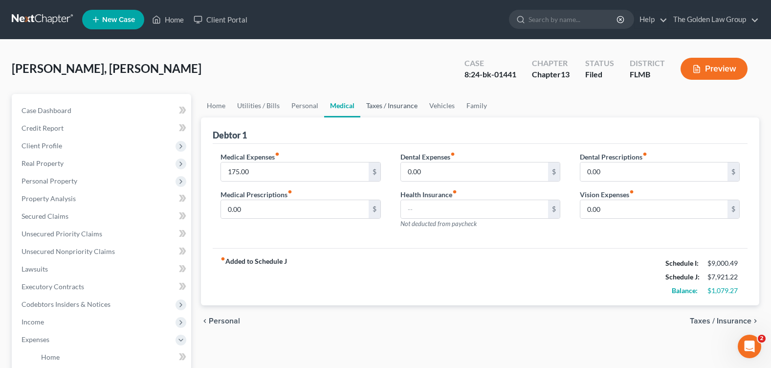
click at [376, 103] on link "Taxes / Insurance" at bounding box center [391, 105] width 63 height 23
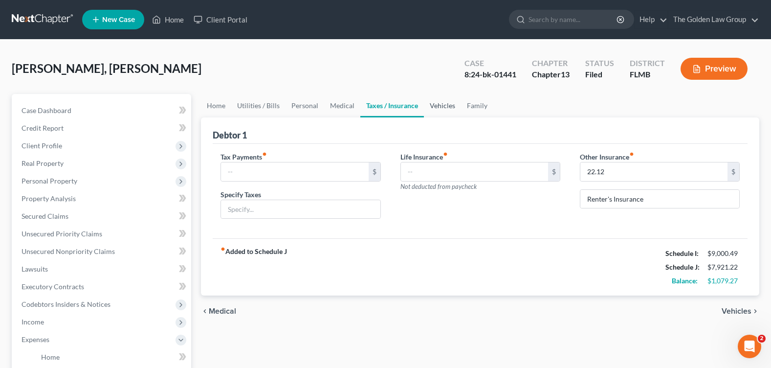
click at [441, 101] on link "Vehicles" at bounding box center [442, 105] width 37 height 23
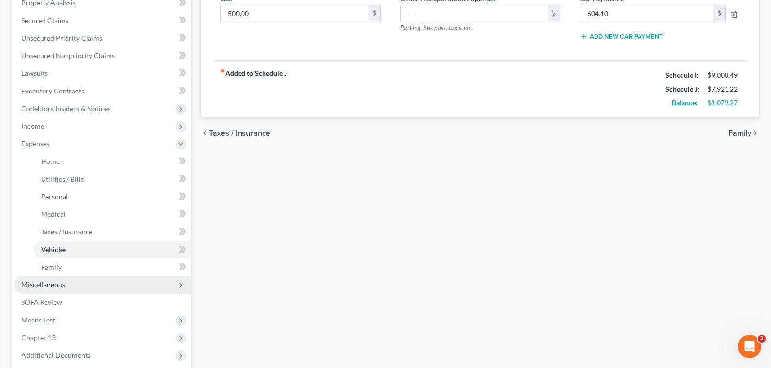
scroll to position [293, 0]
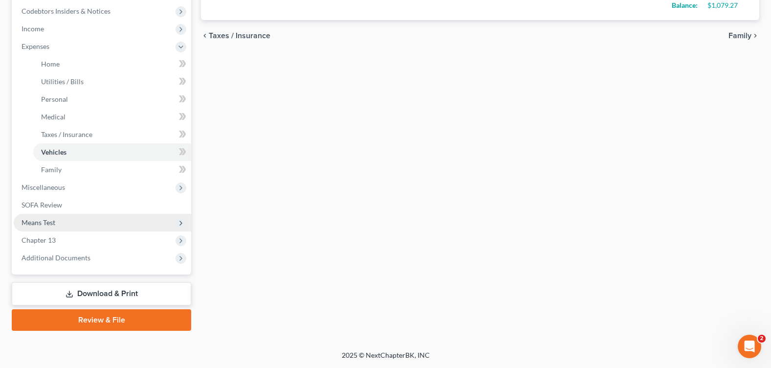
click at [37, 221] on span "Means Test" at bounding box center [39, 222] width 34 height 8
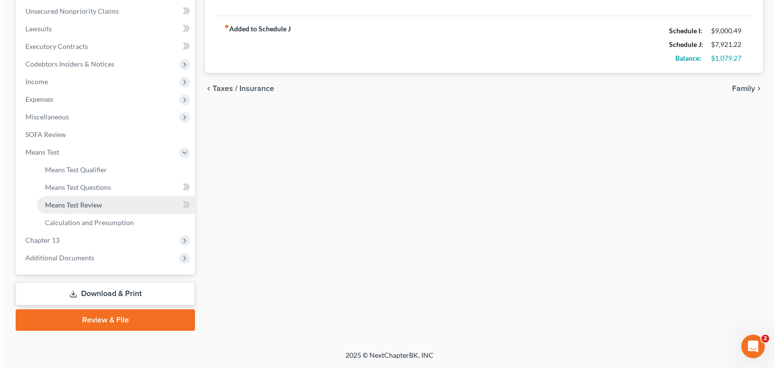
scroll to position [240, 0]
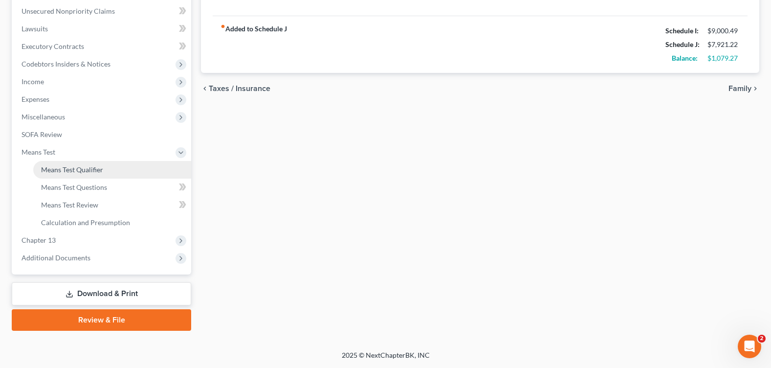
click at [95, 167] on span "Means Test Qualifier" at bounding box center [72, 169] width 62 height 8
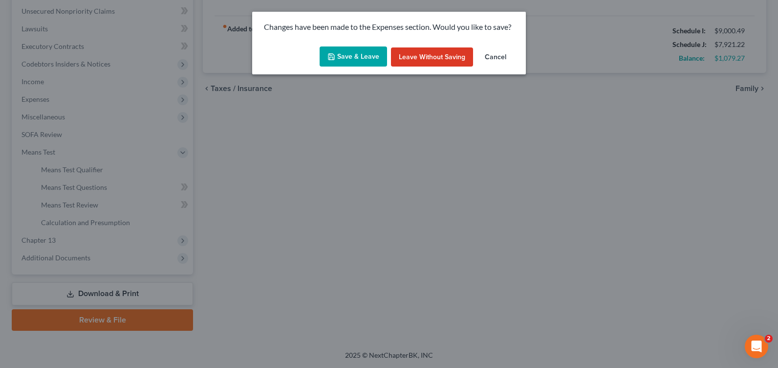
click at [368, 48] on button "Save & Leave" at bounding box center [353, 56] width 67 height 21
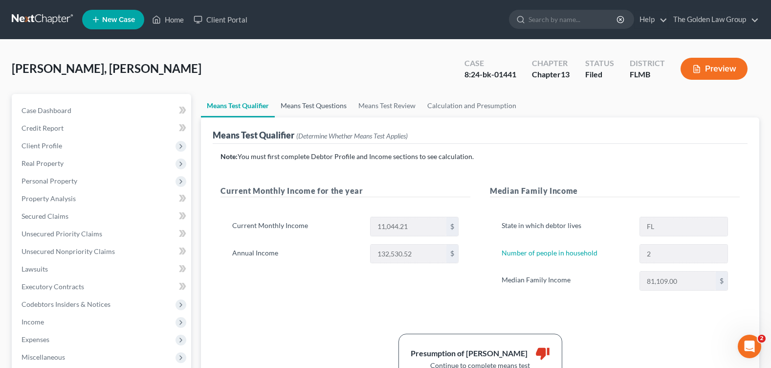
click at [291, 112] on link "Means Test Questions" at bounding box center [314, 105] width 78 height 23
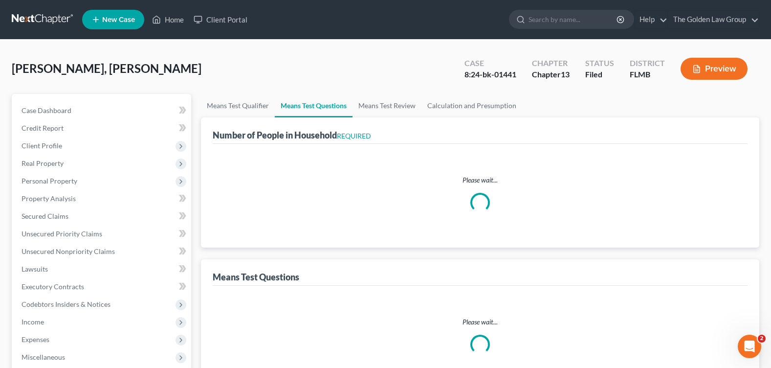
select select "1"
select select "60"
select select "1"
select select "60"
select select "1"
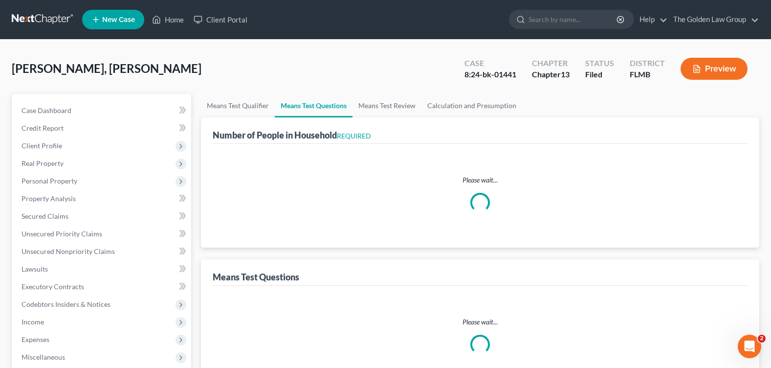
select select "60"
select select "1"
select select "60"
select select "2"
select select "0"
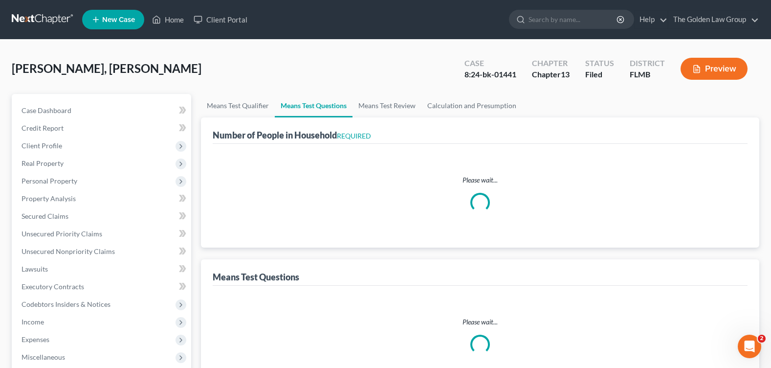
select select "2"
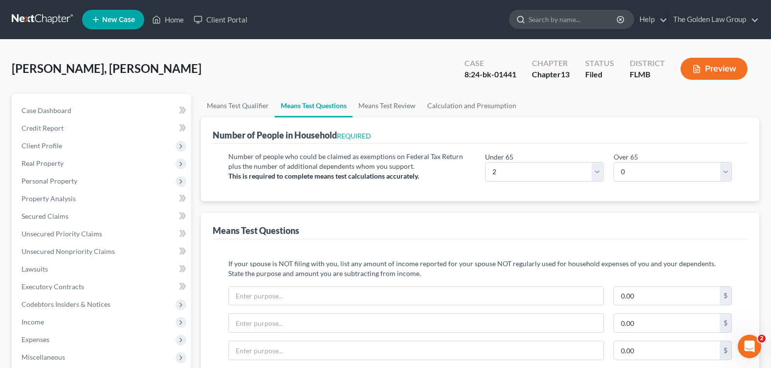
click at [550, 25] on input "search" at bounding box center [573, 19] width 89 height 18
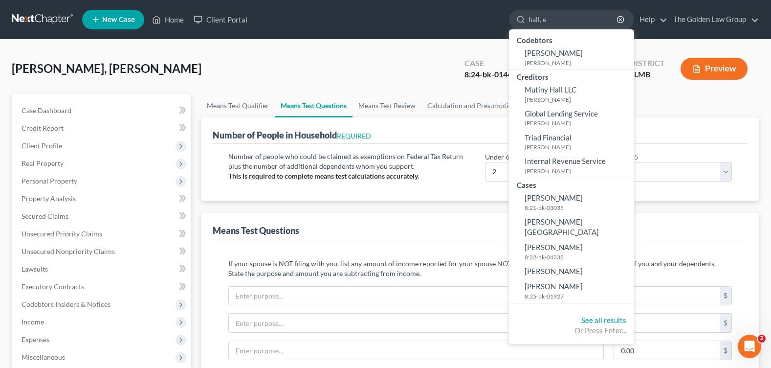
type input "hall, e"
click at [549, 282] on span "[PERSON_NAME]" at bounding box center [554, 286] width 58 height 9
